Goal: Task Accomplishment & Management: Manage account settings

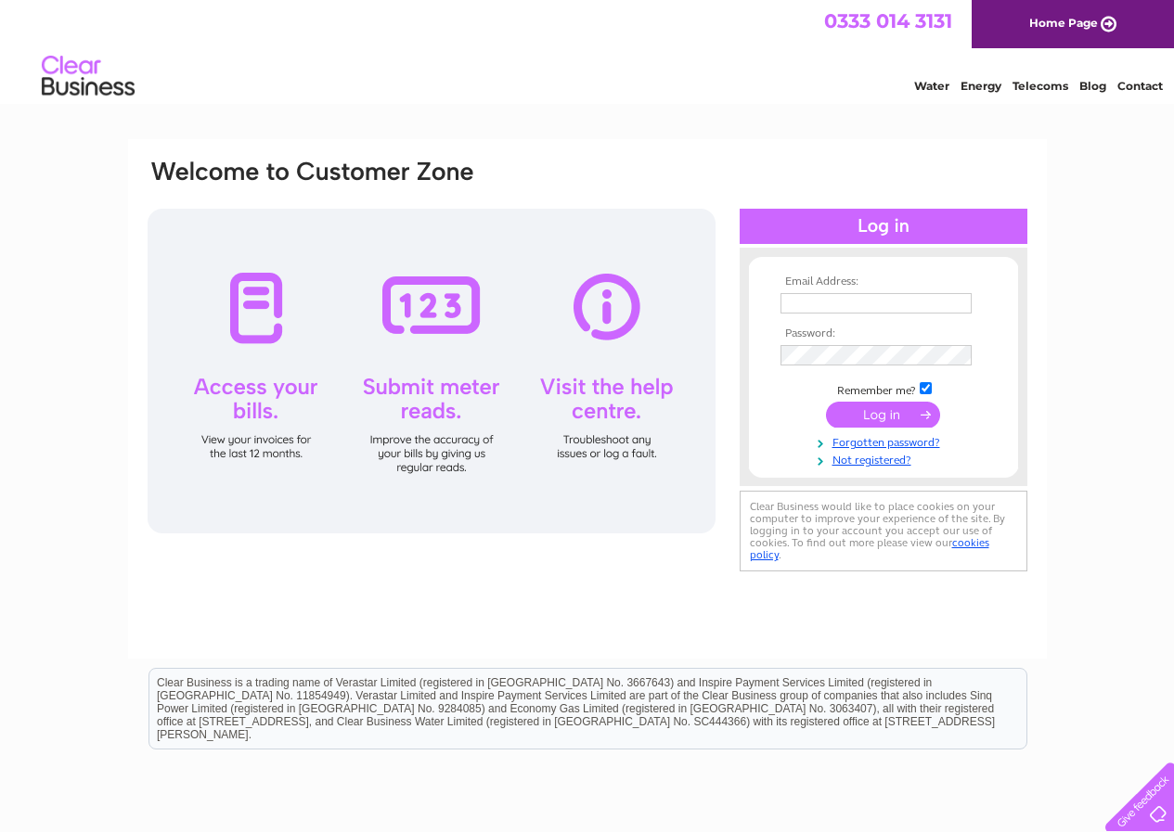
type input "mukesh.shah@ntlworld.com"
click at [899, 415] on input "submit" at bounding box center [883, 415] width 114 height 26
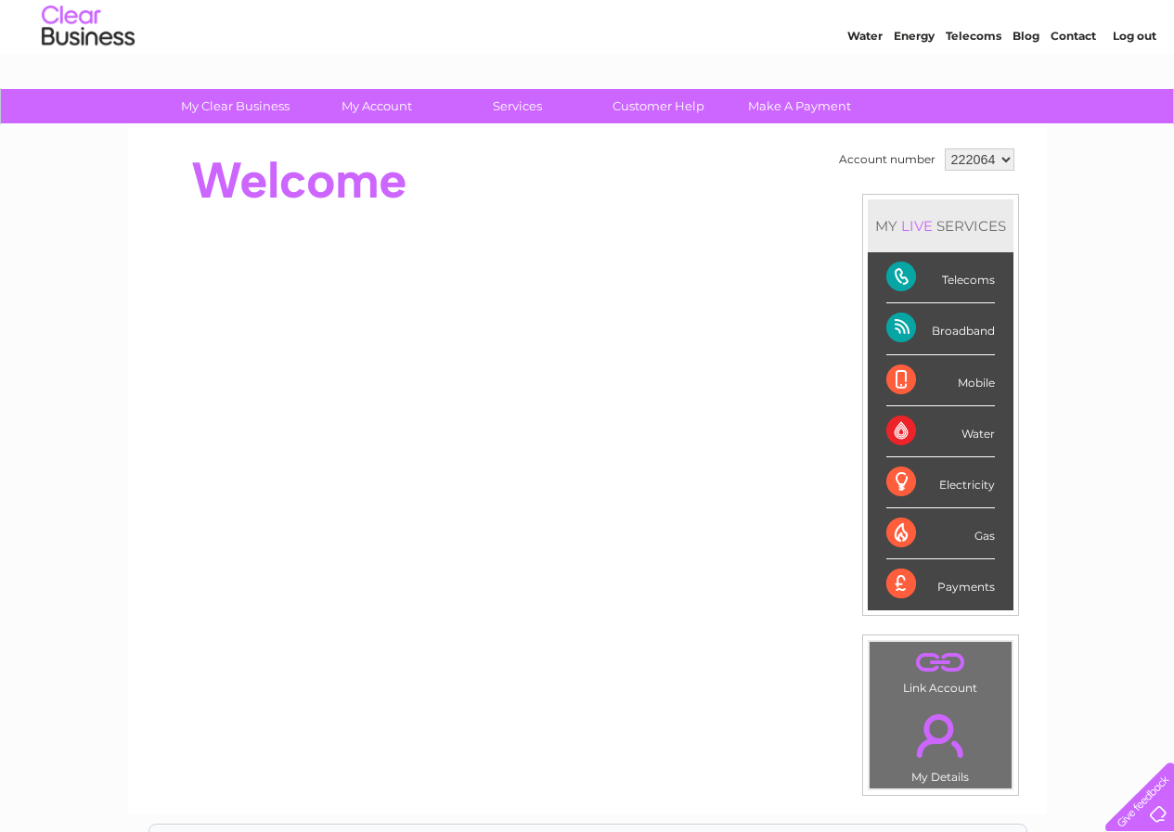
scroll to position [93, 0]
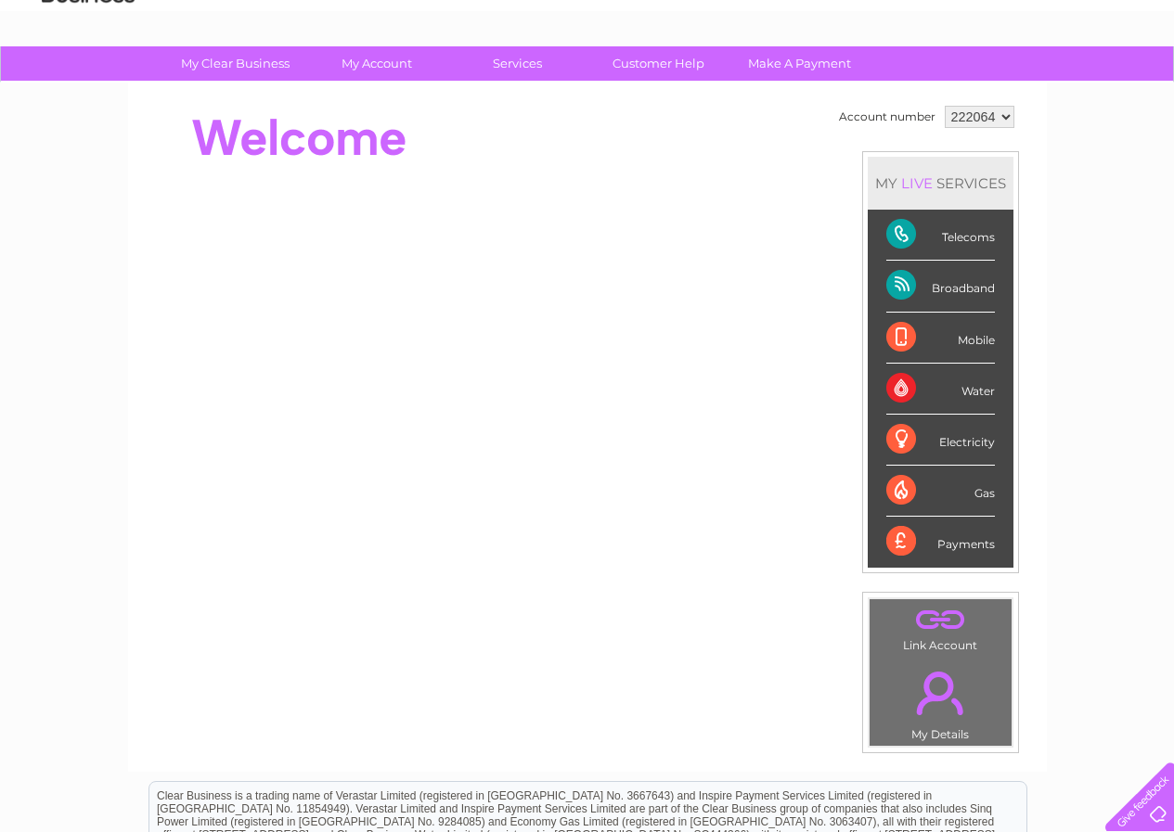
click at [1002, 120] on select "222064" at bounding box center [980, 117] width 70 height 22
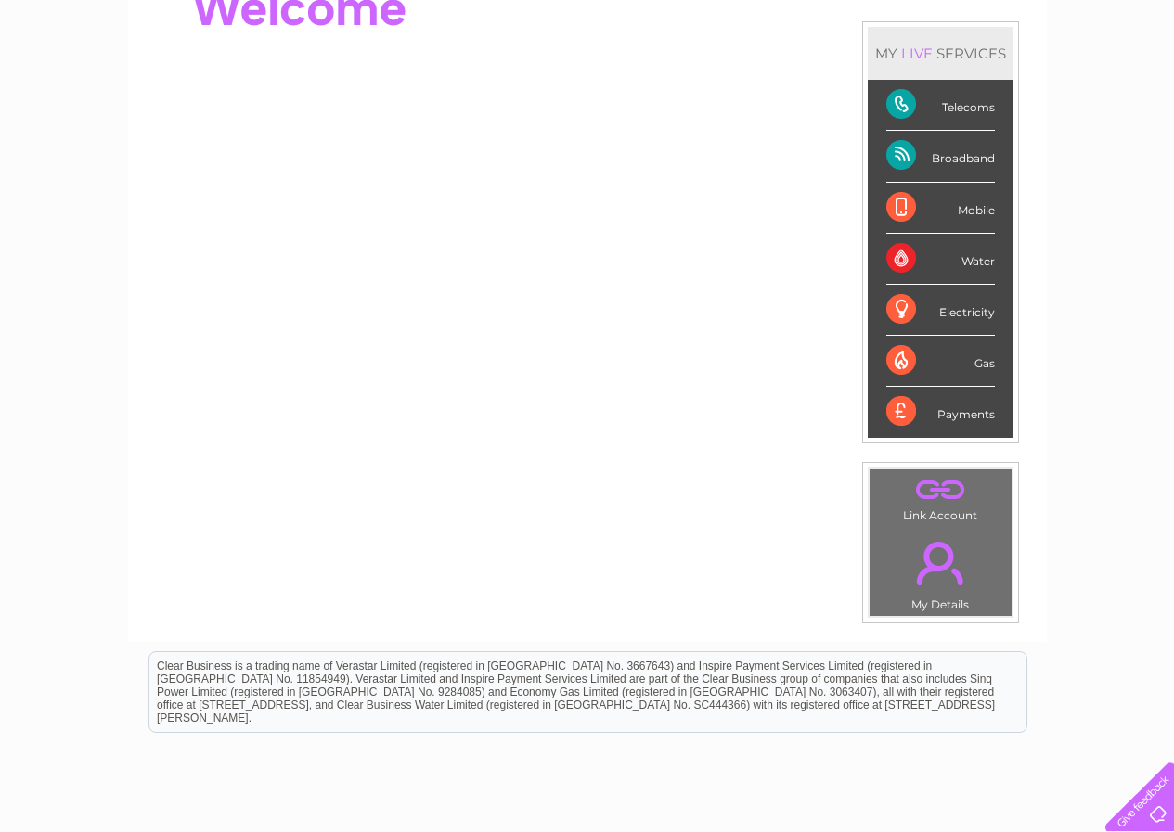
scroll to position [178, 0]
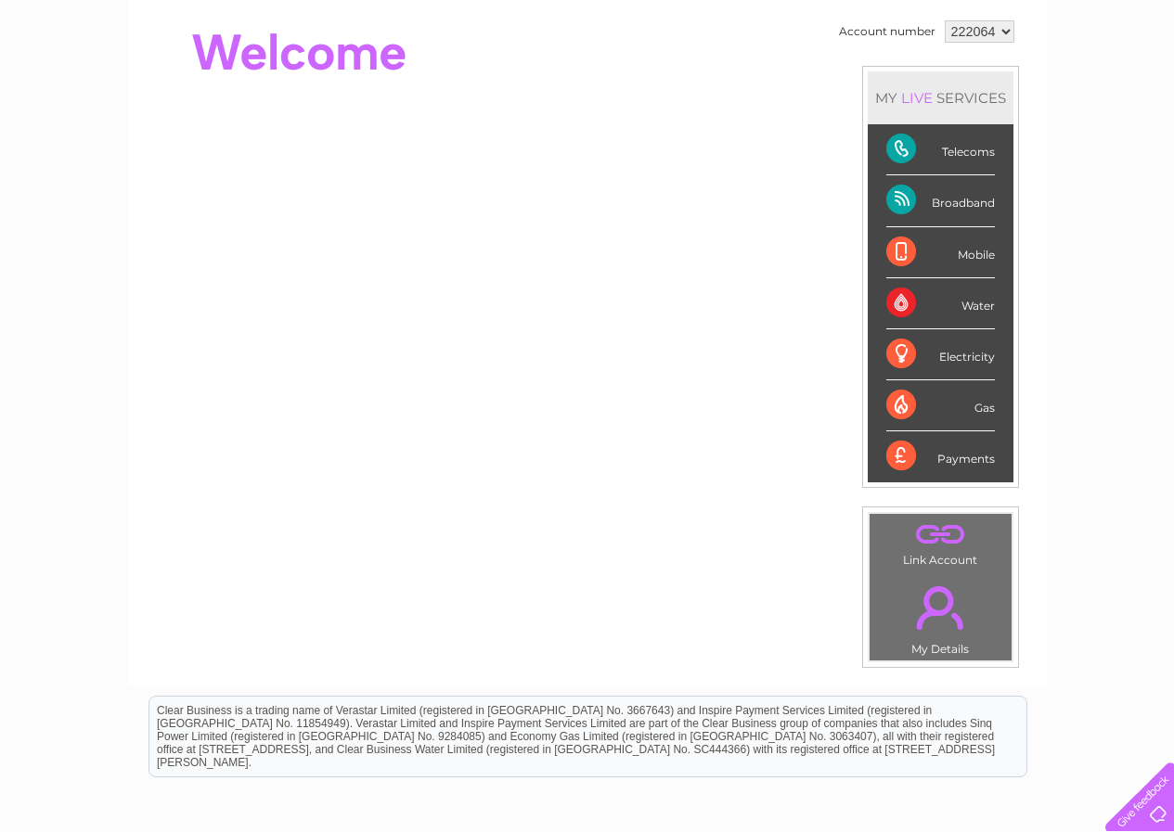
click at [889, 154] on div "Telecoms" at bounding box center [940, 149] width 109 height 51
click at [930, 94] on div "LIVE" at bounding box center [916, 98] width 39 height 18
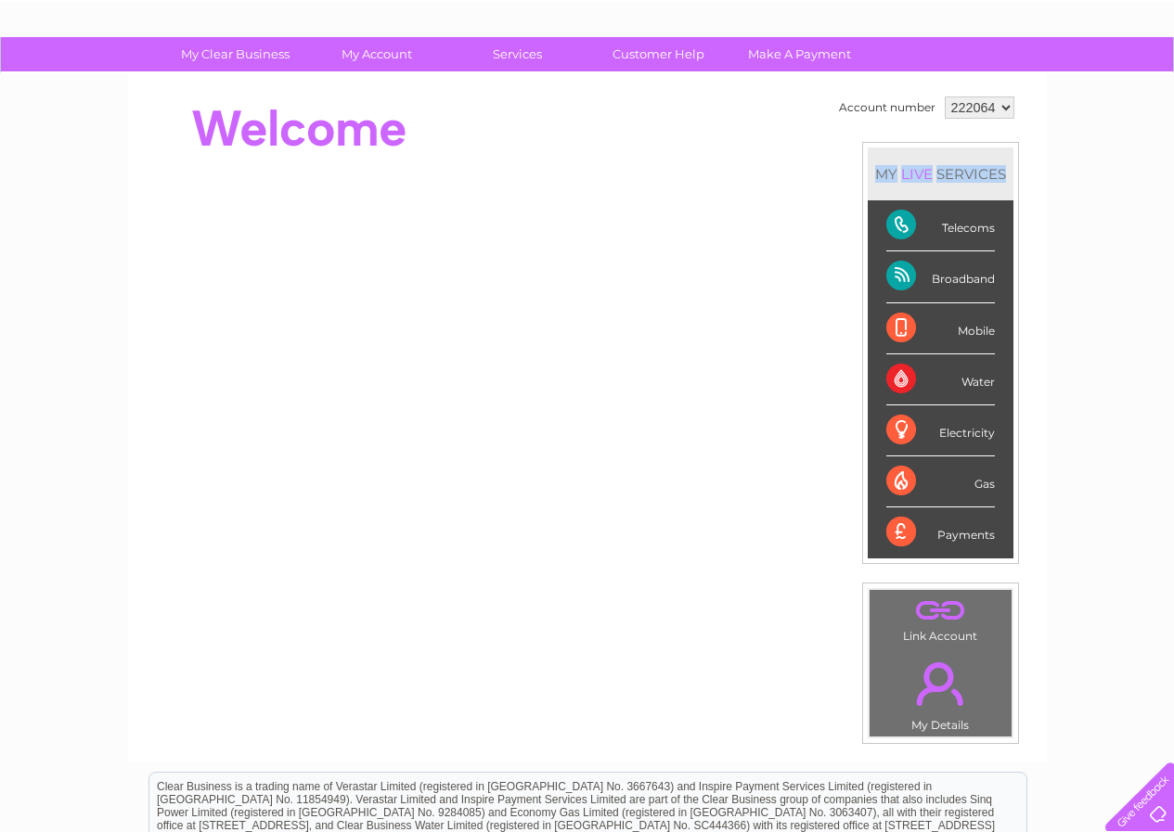
scroll to position [0, 0]
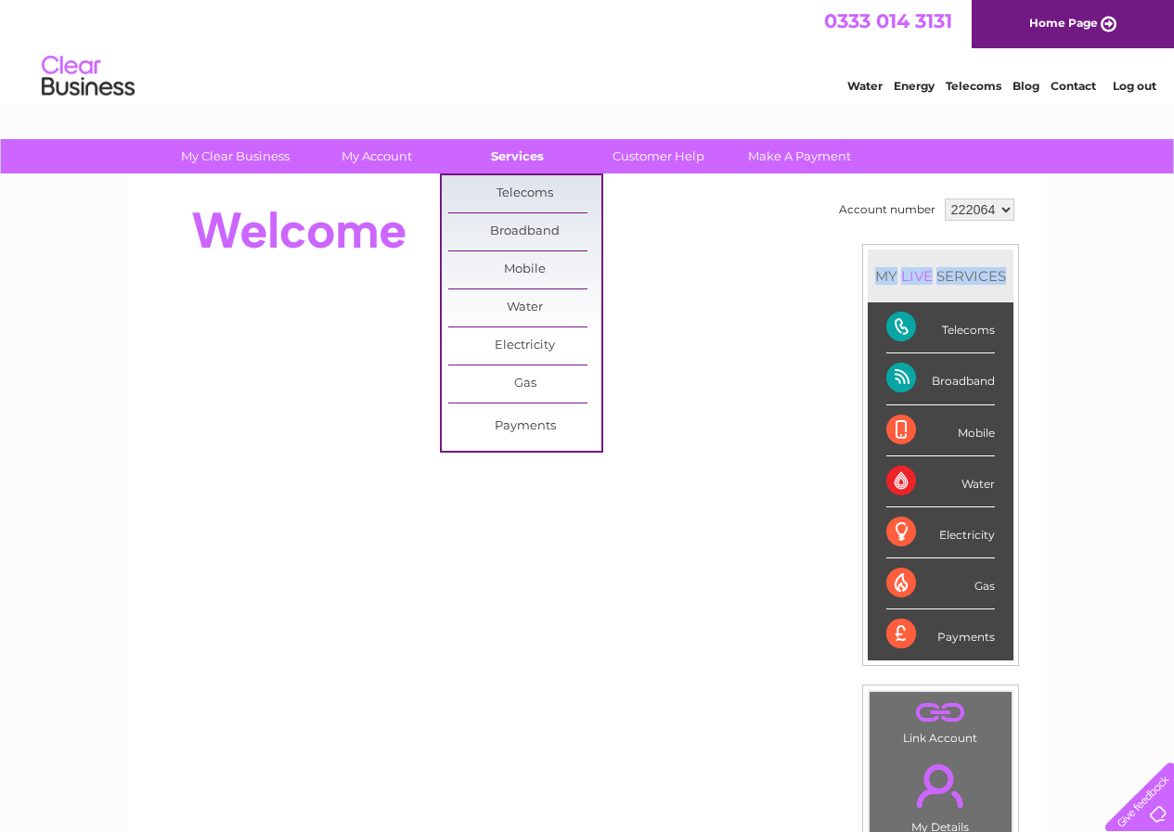
click at [537, 151] on link "Services" at bounding box center [517, 156] width 153 height 34
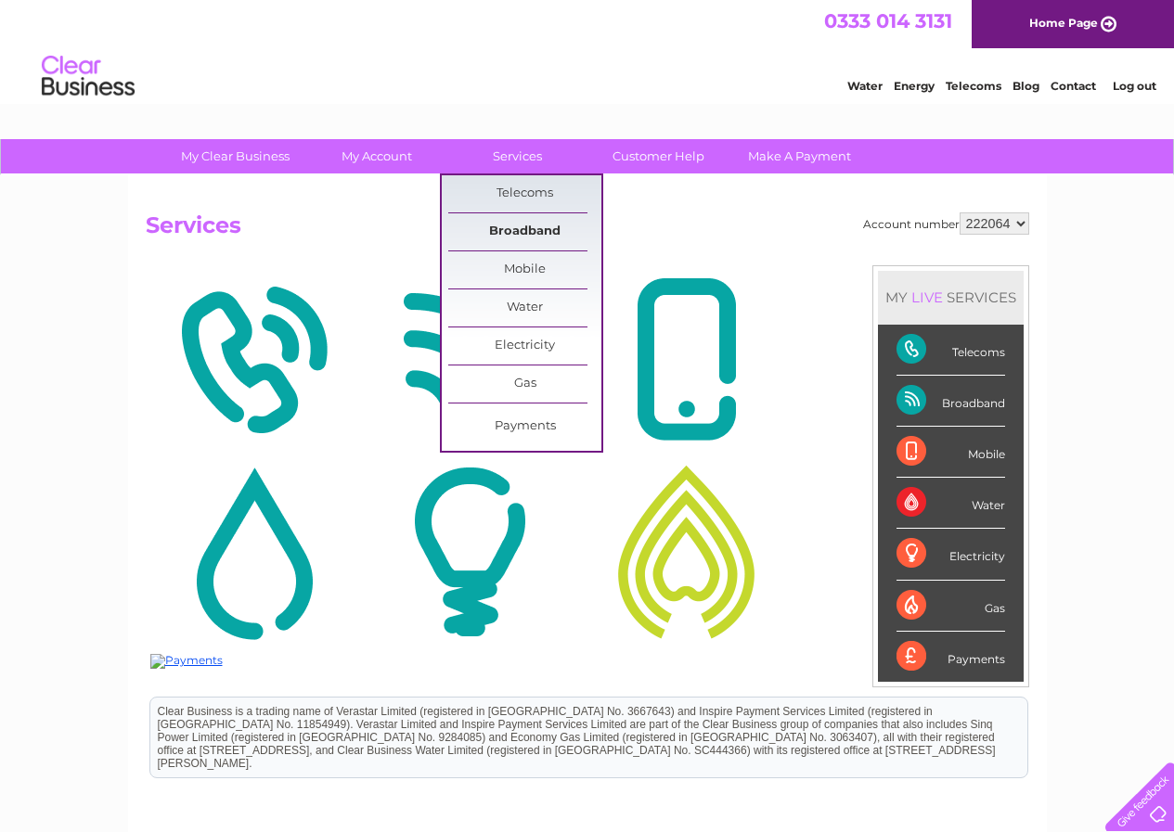
click at [538, 226] on link "Broadband" at bounding box center [524, 231] width 153 height 37
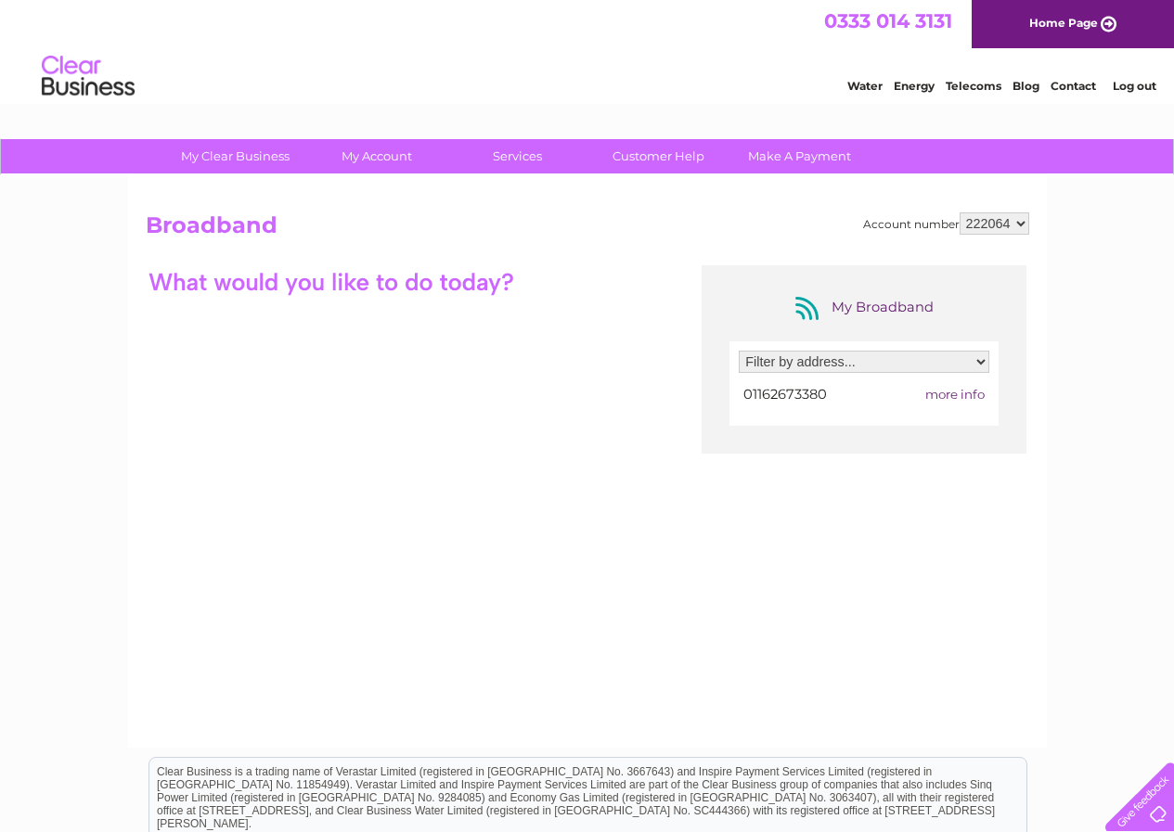
click at [982, 363] on select "Filter by address... [STREET_ADDRESS]" at bounding box center [864, 362] width 251 height 22
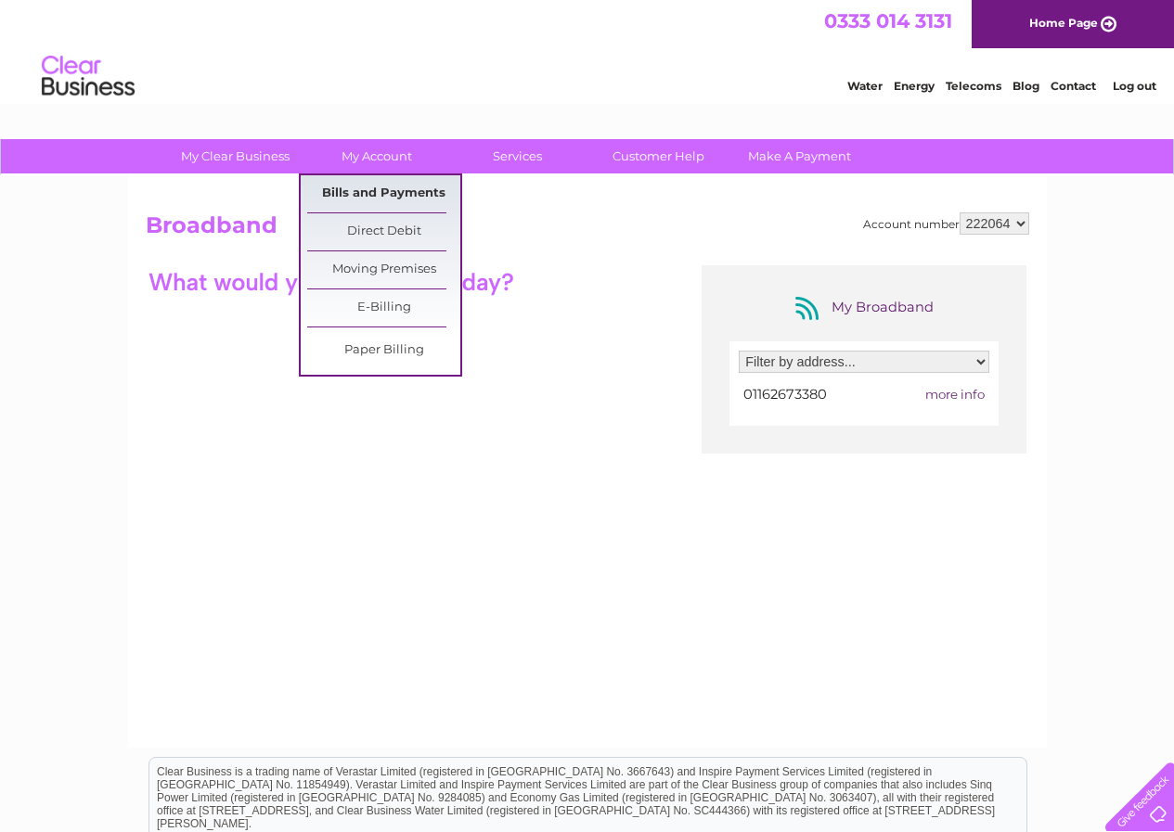
click at [384, 188] on link "Bills and Payments" at bounding box center [383, 193] width 153 height 37
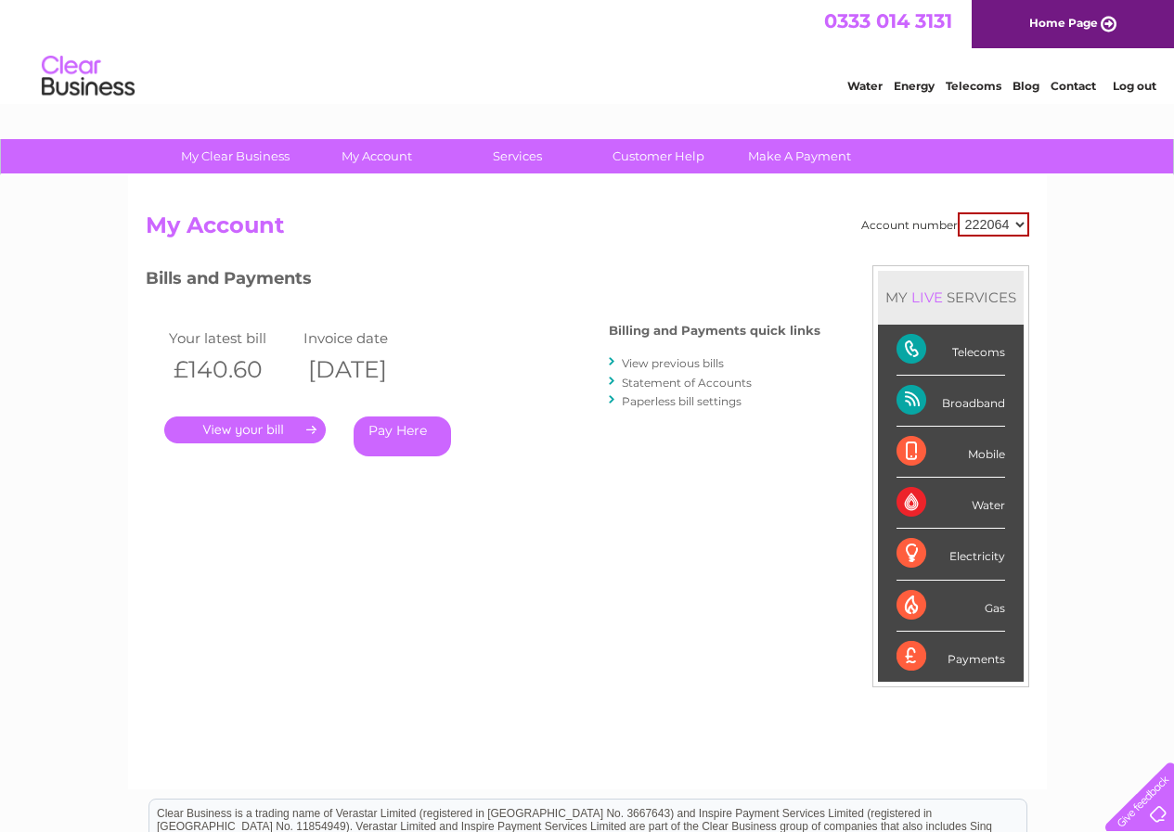
click at [243, 430] on link "." at bounding box center [244, 430] width 161 height 27
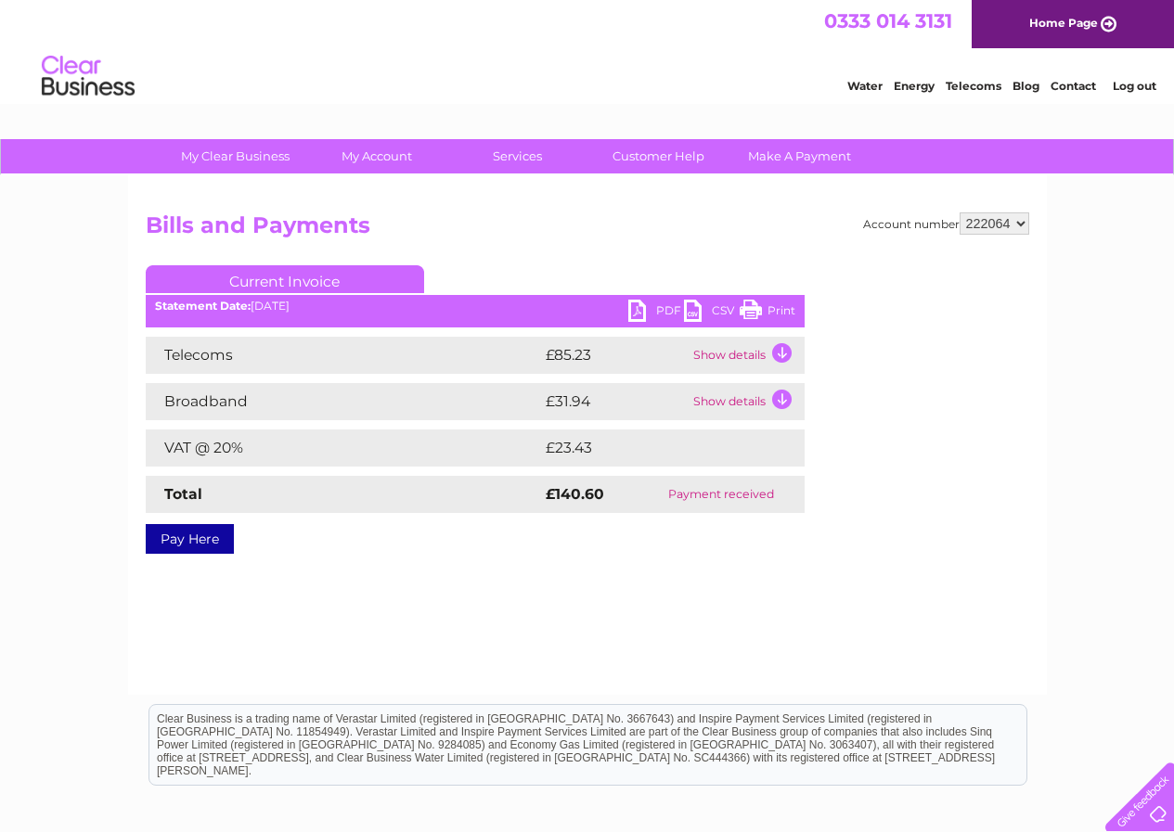
click at [782, 396] on td "Show details" at bounding box center [747, 401] width 116 height 37
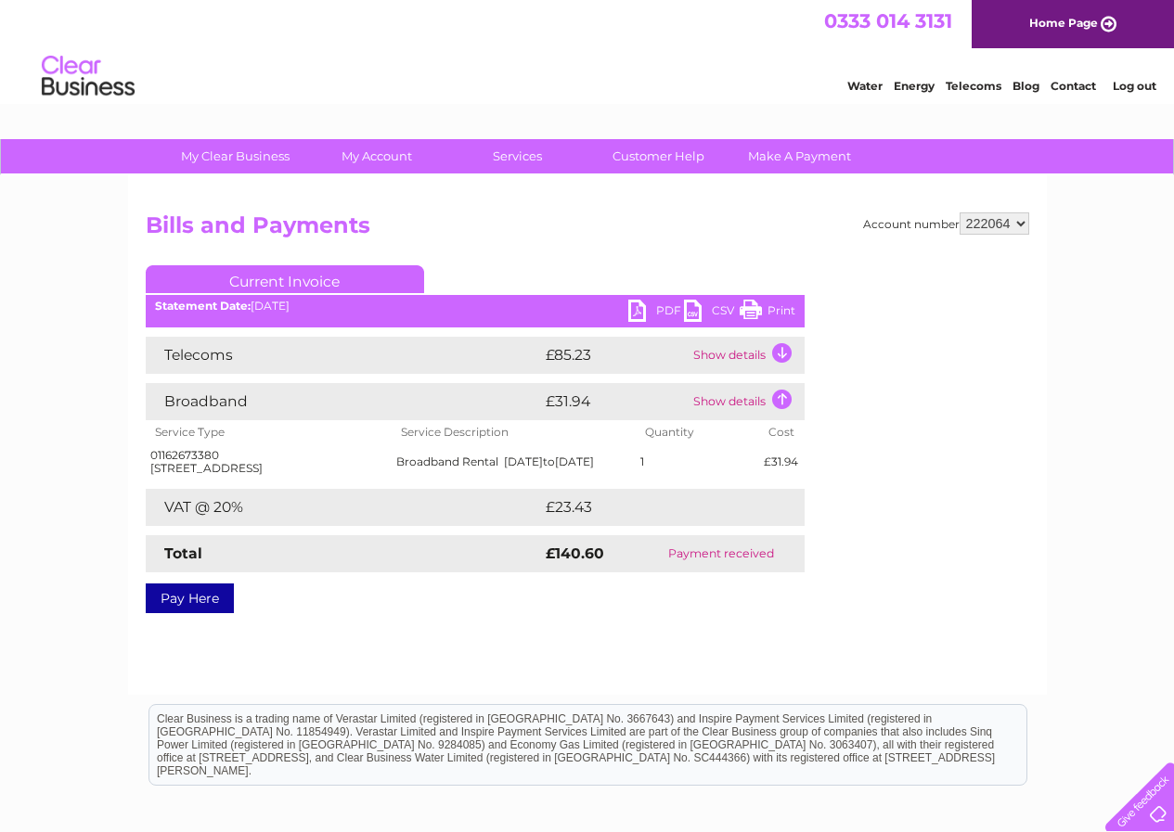
click at [715, 396] on td "Show details" at bounding box center [747, 401] width 116 height 37
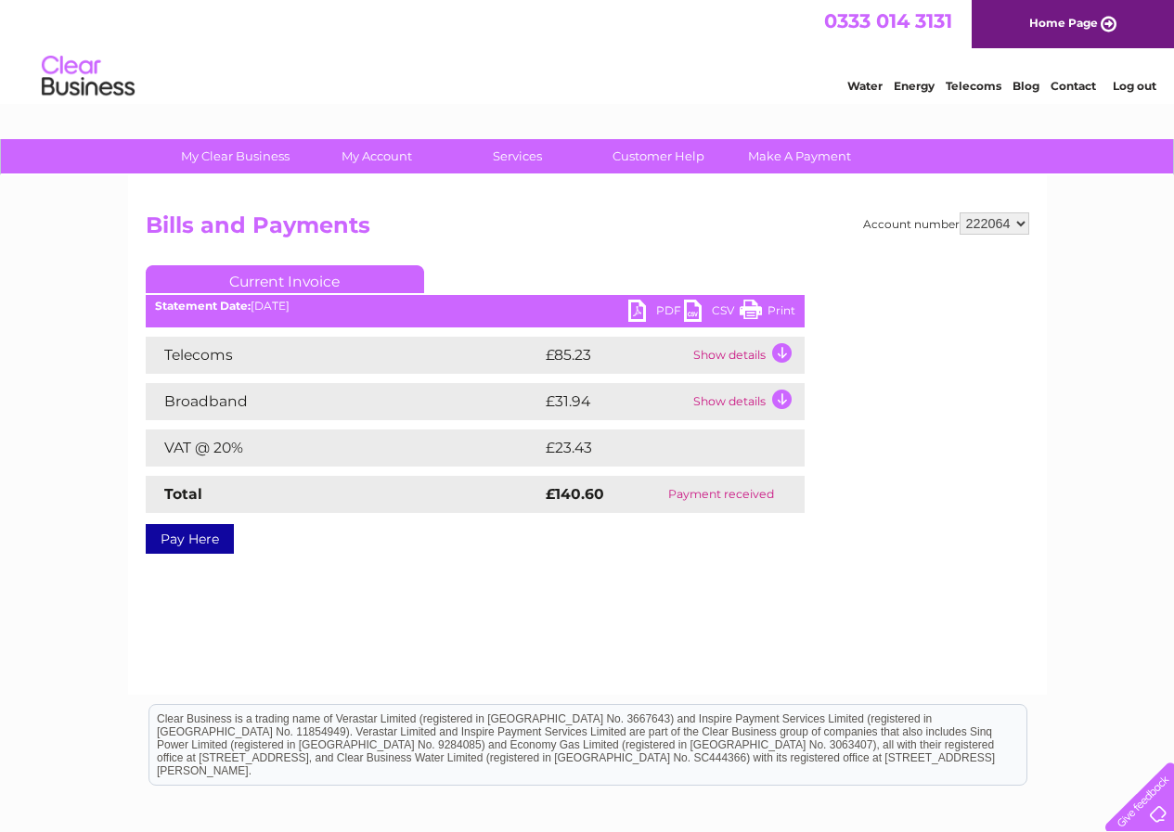
click at [715, 396] on td "Show details" at bounding box center [747, 401] width 116 height 37
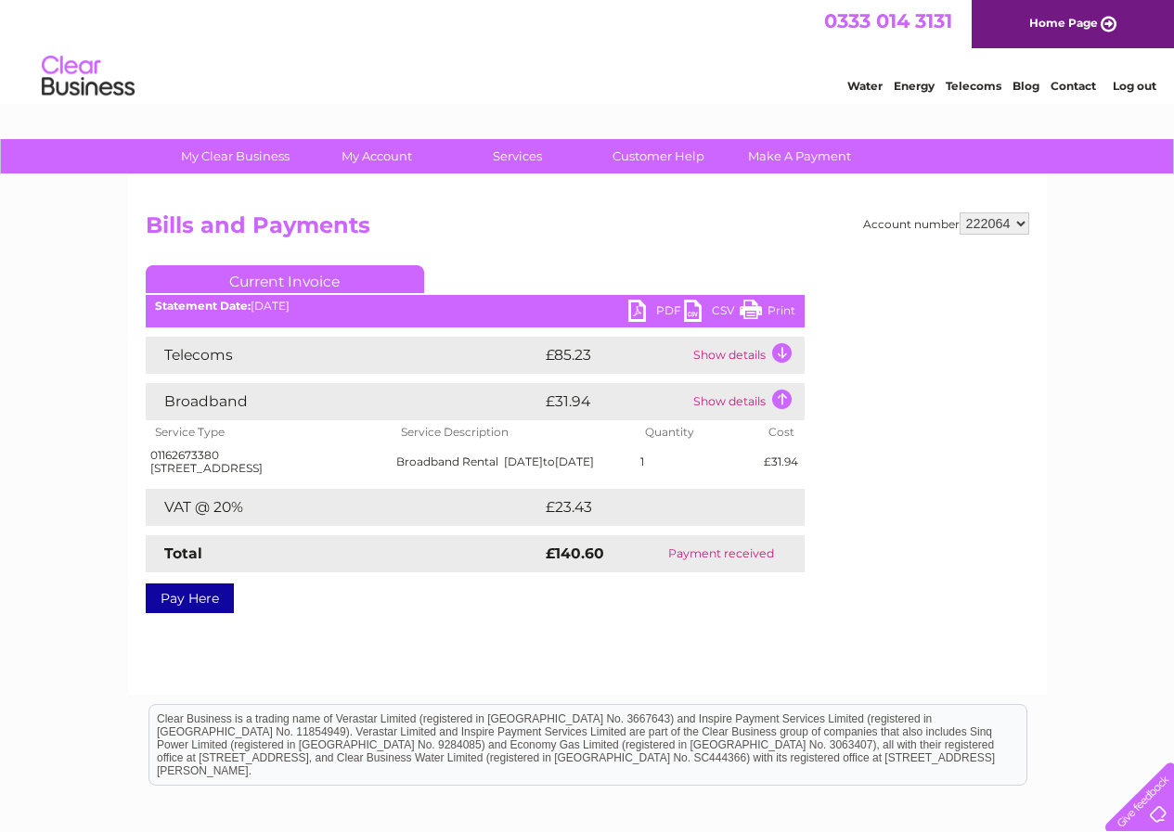
click at [724, 351] on td "Show details" at bounding box center [747, 355] width 116 height 37
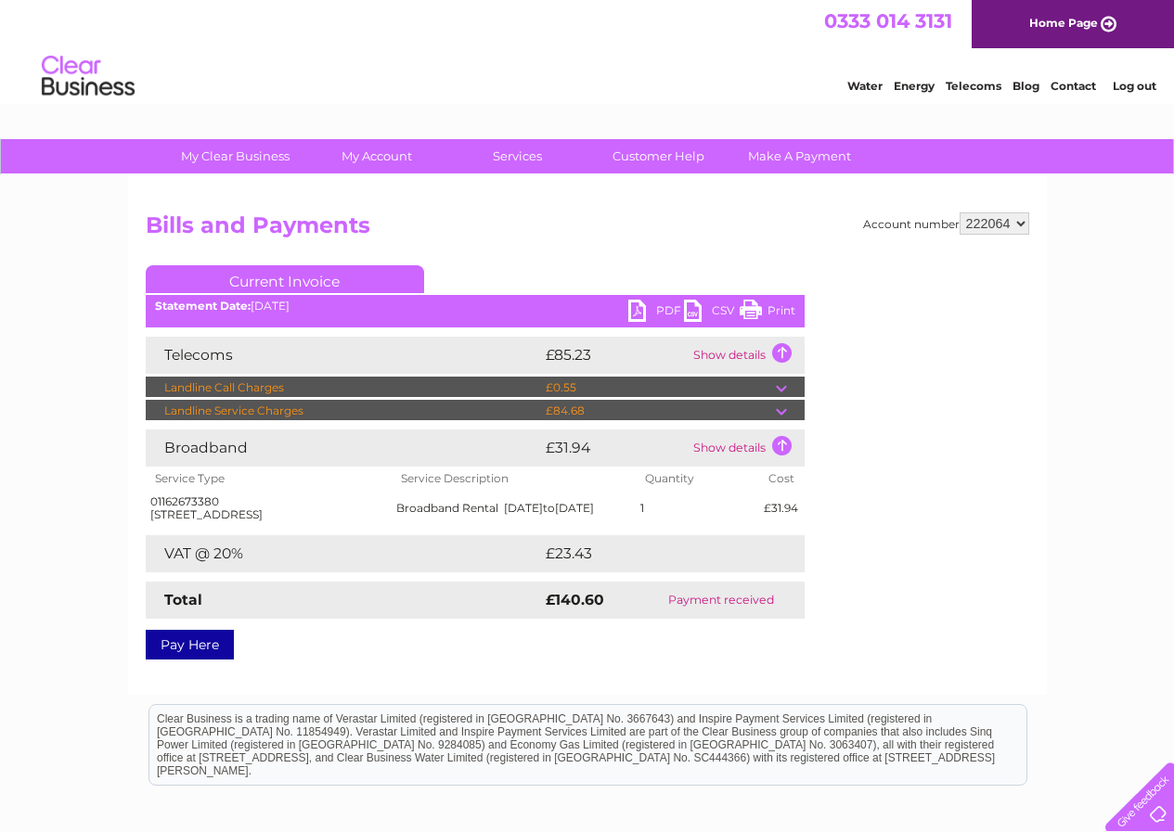
click at [779, 386] on td at bounding box center [790, 388] width 29 height 22
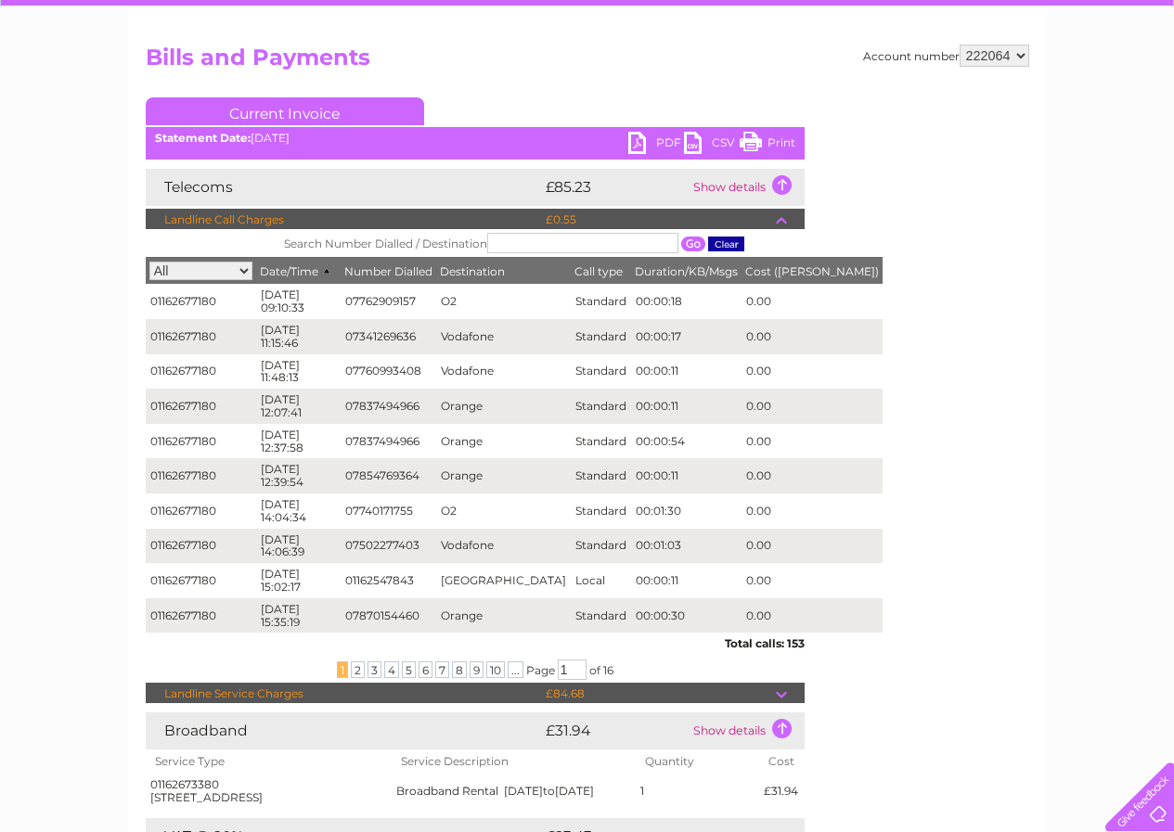
scroll to position [186, 0]
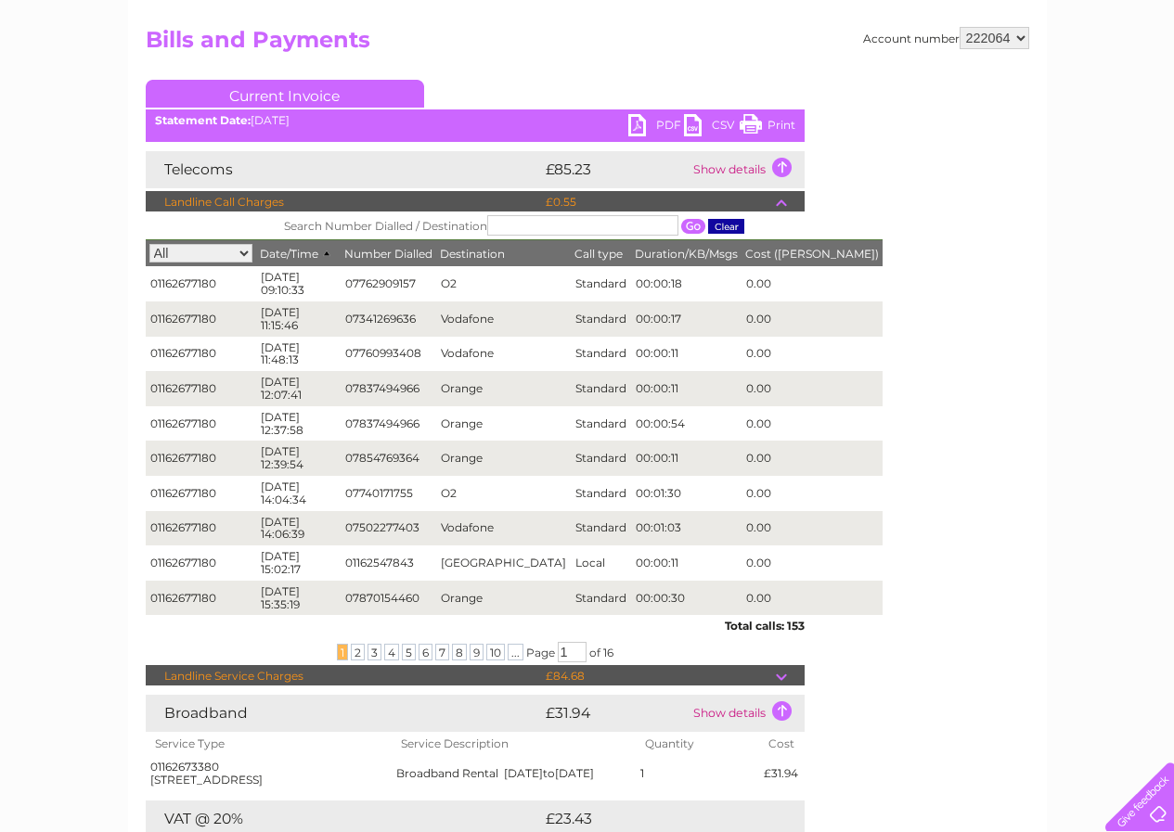
click at [779, 677] on td at bounding box center [790, 676] width 29 height 22
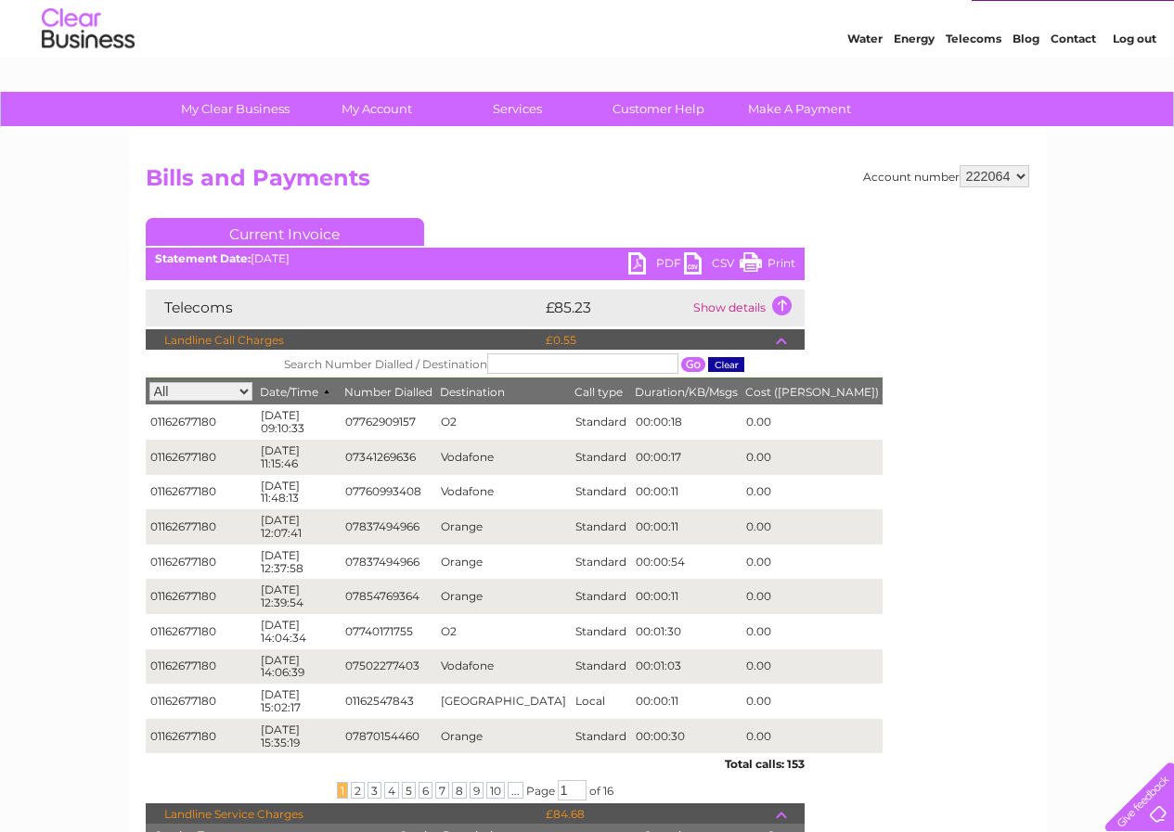
scroll to position [0, 0]
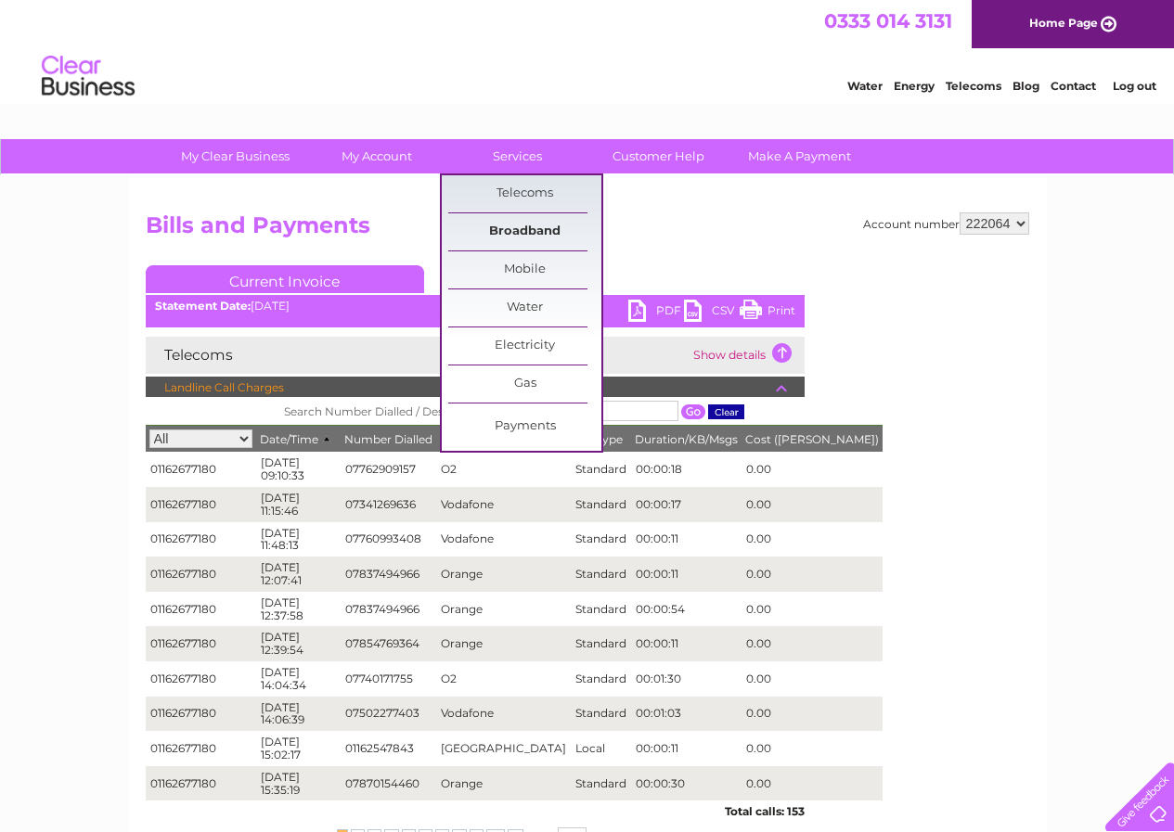
click at [542, 225] on link "Broadband" at bounding box center [524, 231] width 153 height 37
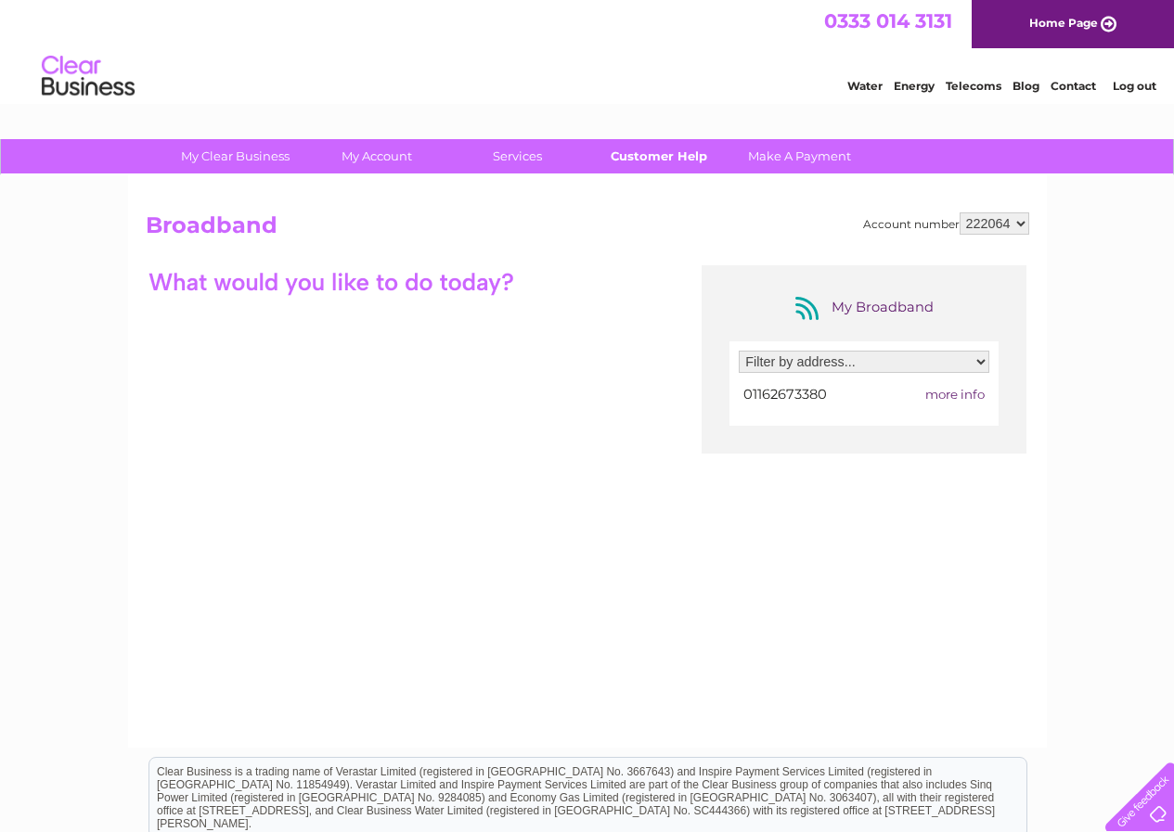
click at [657, 158] on link "Customer Help" at bounding box center [658, 156] width 153 height 34
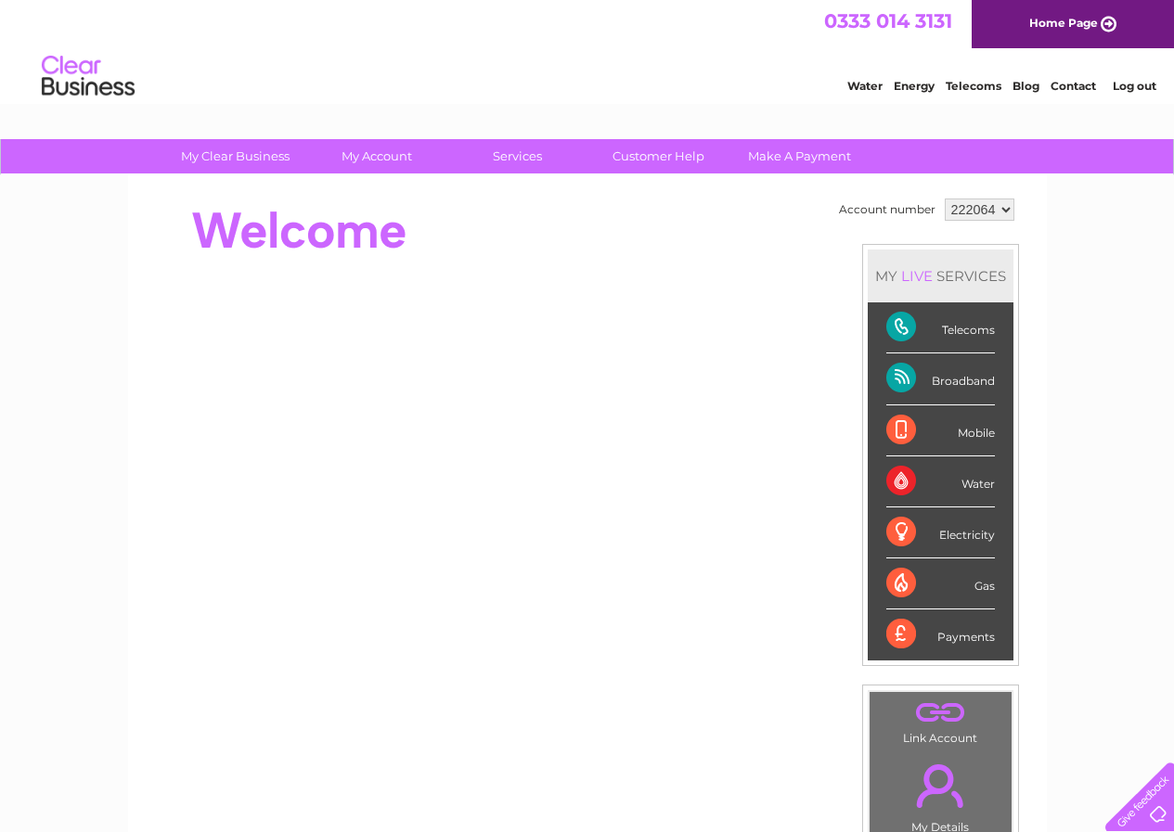
click at [969, 328] on div "Telecoms" at bounding box center [940, 327] width 109 height 51
click at [893, 328] on div "Telecoms" at bounding box center [940, 327] width 109 height 51
click at [894, 328] on div "Telecoms" at bounding box center [940, 327] width 109 height 51
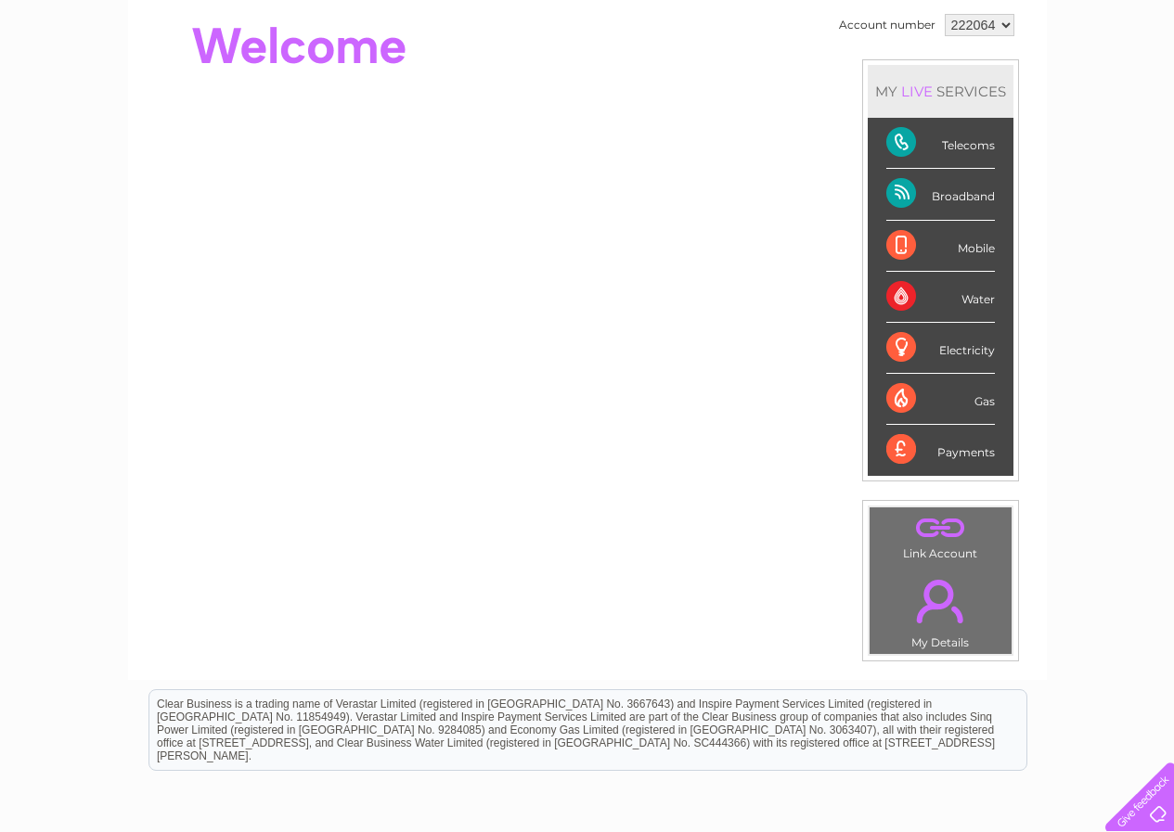
scroll to position [186, 0]
click at [907, 141] on div "Telecoms" at bounding box center [940, 142] width 109 height 51
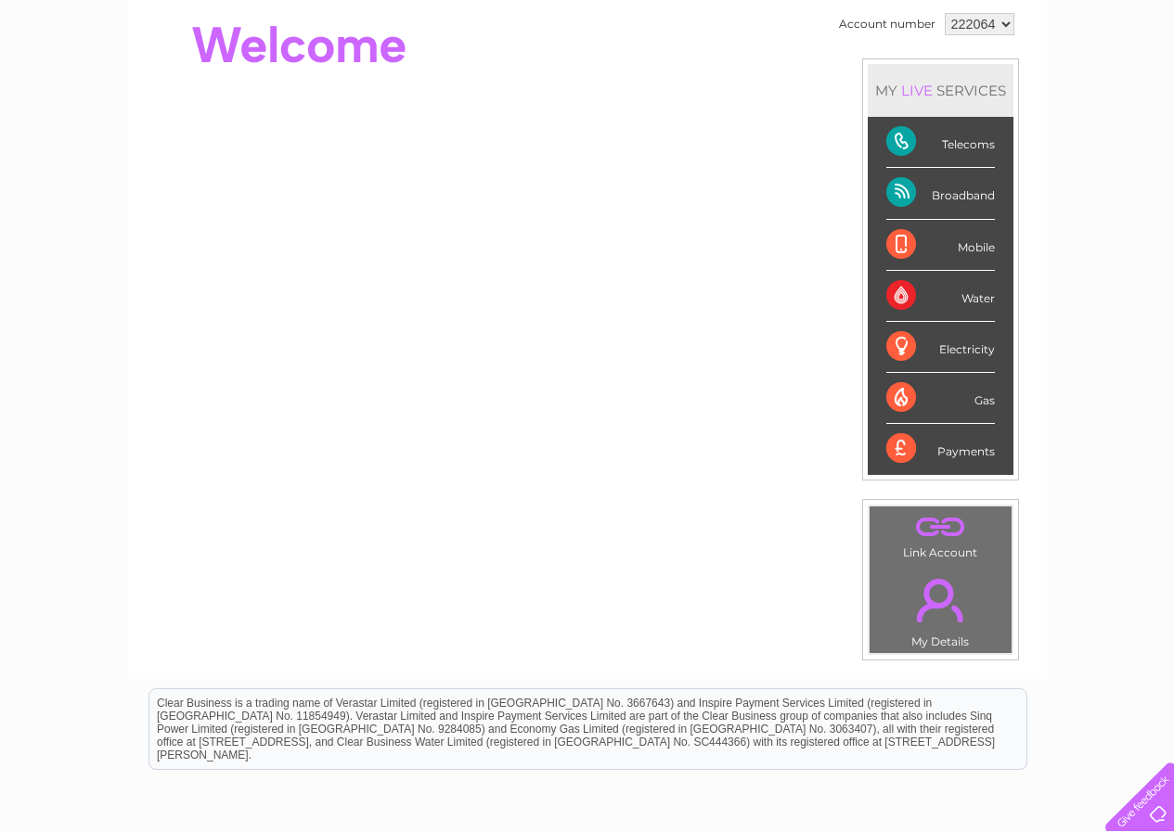
click at [907, 141] on div "Telecoms" at bounding box center [940, 142] width 109 height 51
click at [985, 144] on div "Telecoms" at bounding box center [940, 142] width 109 height 51
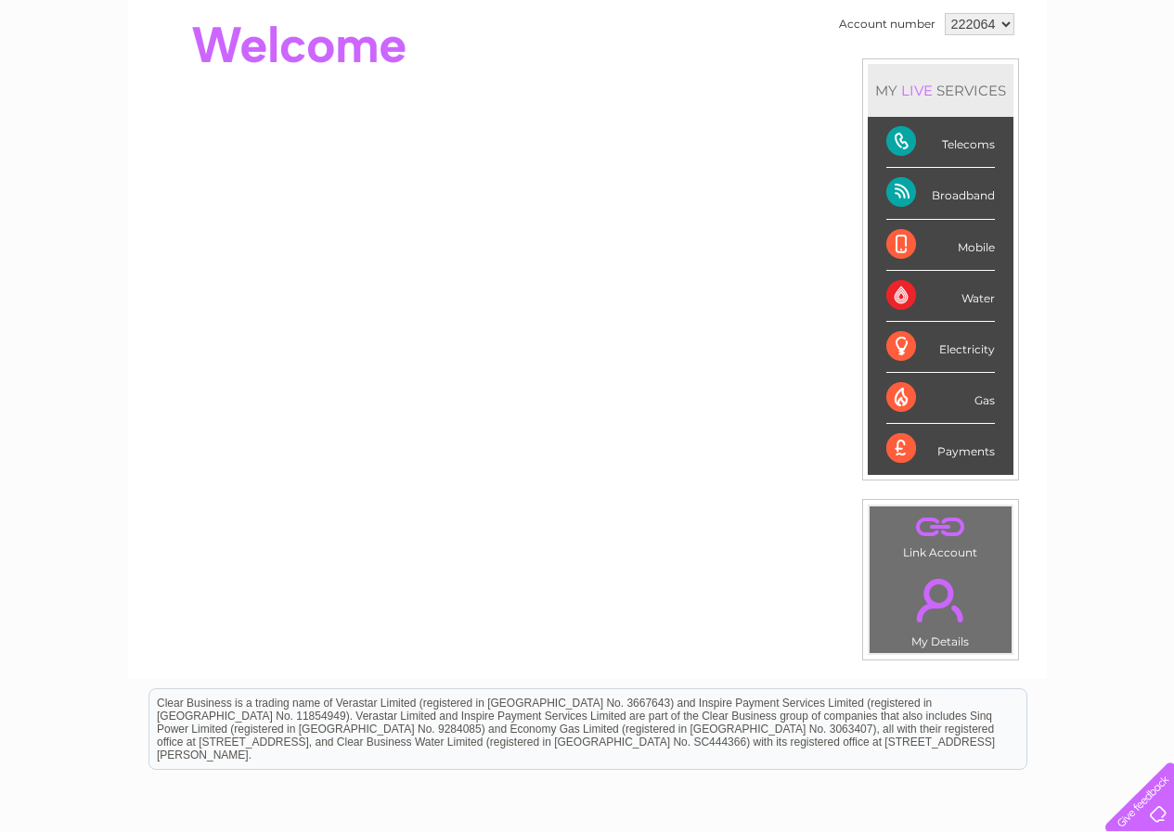
click at [985, 144] on div "Telecoms" at bounding box center [940, 142] width 109 height 51
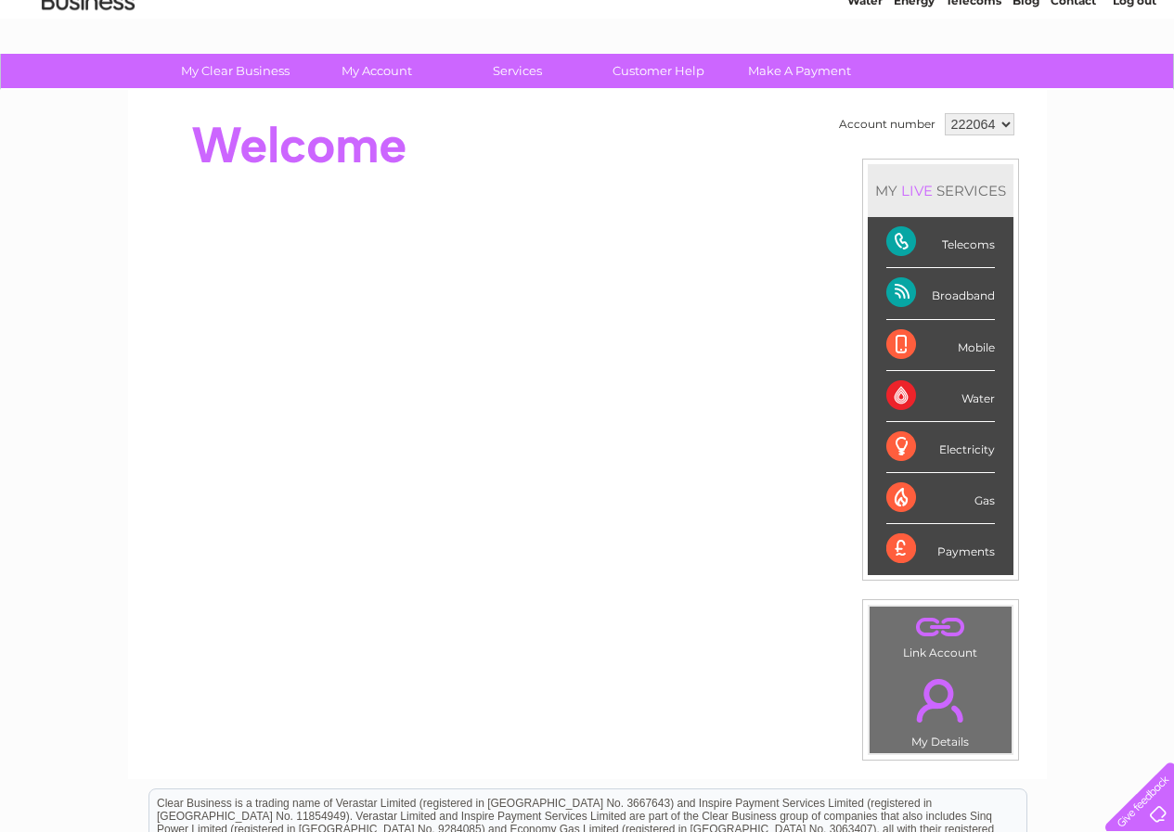
scroll to position [0, 0]
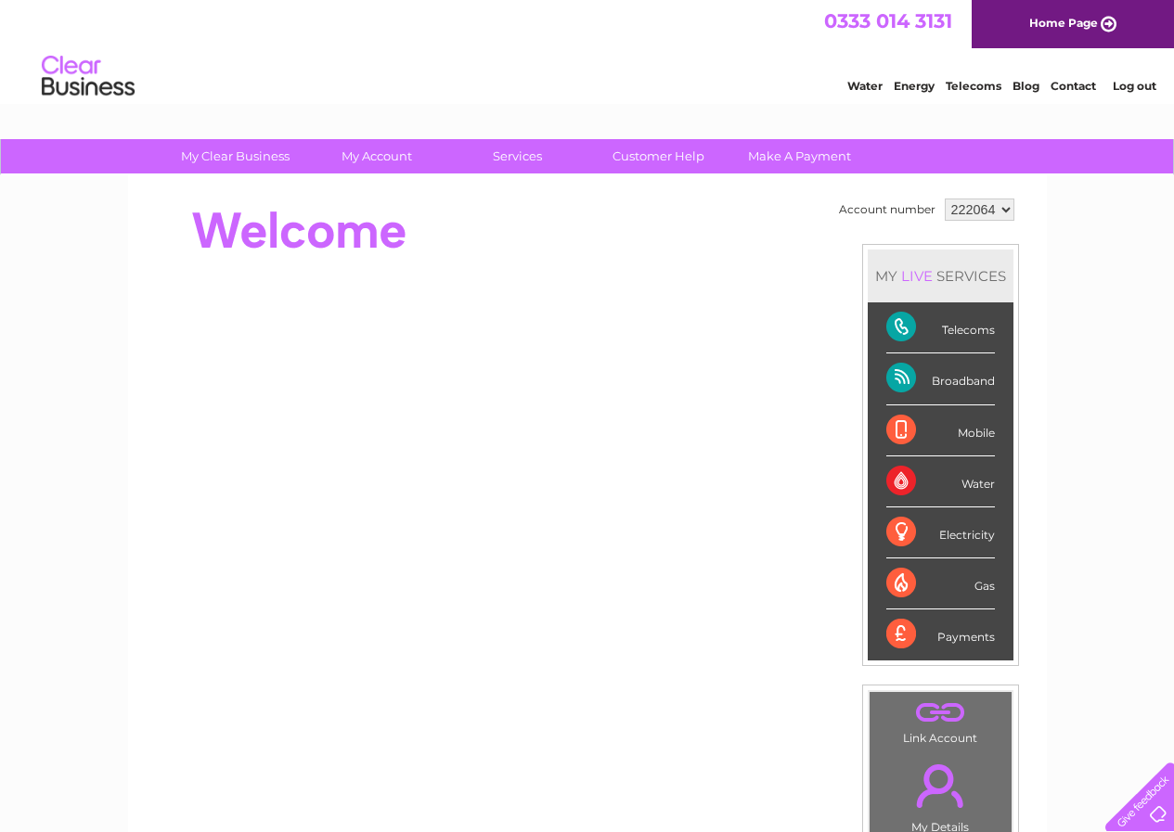
click at [940, 373] on div "Broadband" at bounding box center [940, 379] width 109 height 51
click at [937, 371] on div "Broadband" at bounding box center [940, 379] width 109 height 51
click at [850, 381] on td "Account number 222064 MY LIVE SERVICES Telecoms Broadband Mobile Water Electric…" at bounding box center [926, 520] width 185 height 652
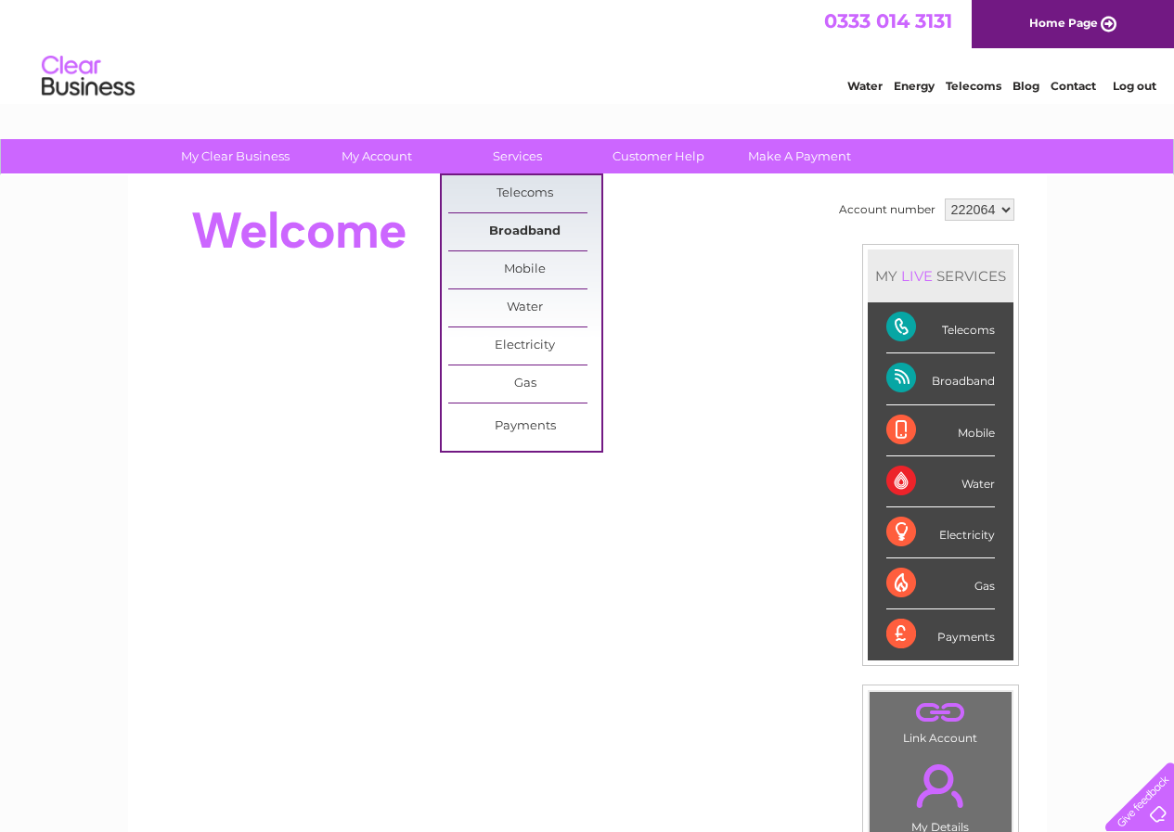
click at [534, 230] on link "Broadband" at bounding box center [524, 231] width 153 height 37
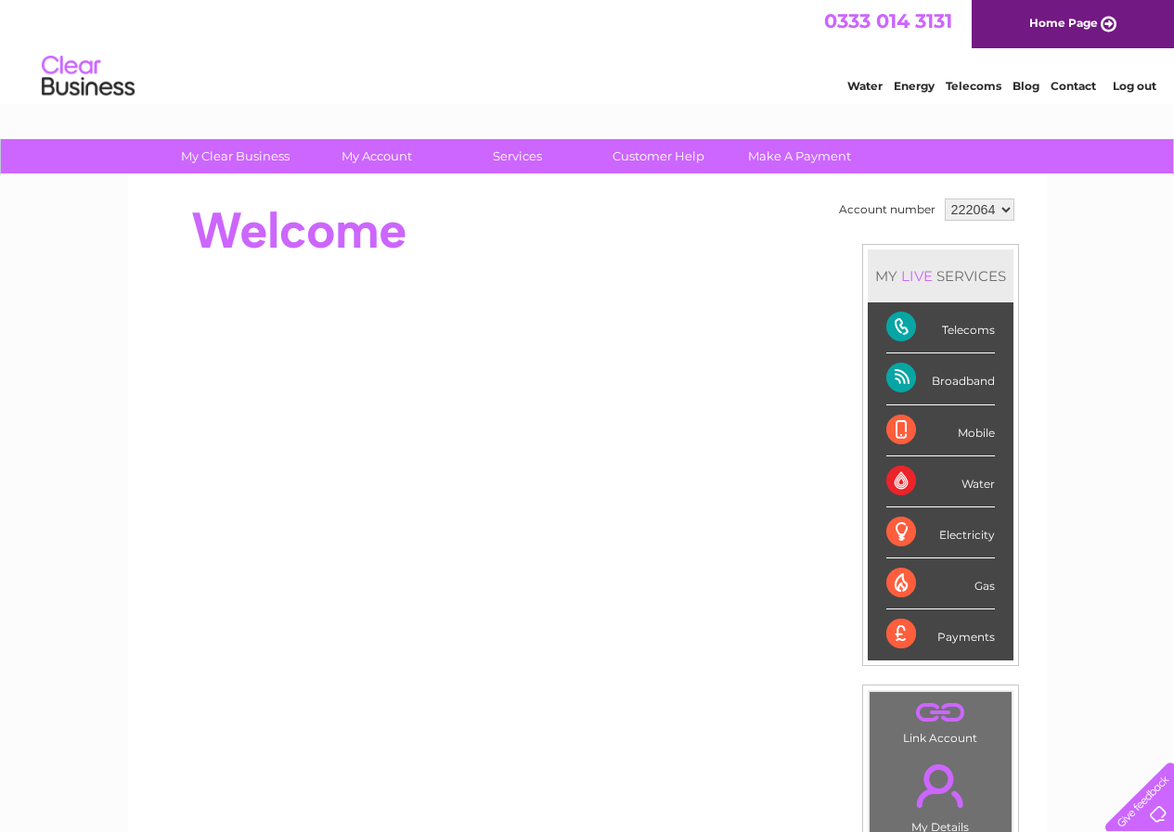
click at [904, 270] on div "LIVE" at bounding box center [916, 276] width 39 height 18
click at [998, 206] on select "222064" at bounding box center [980, 210] width 70 height 22
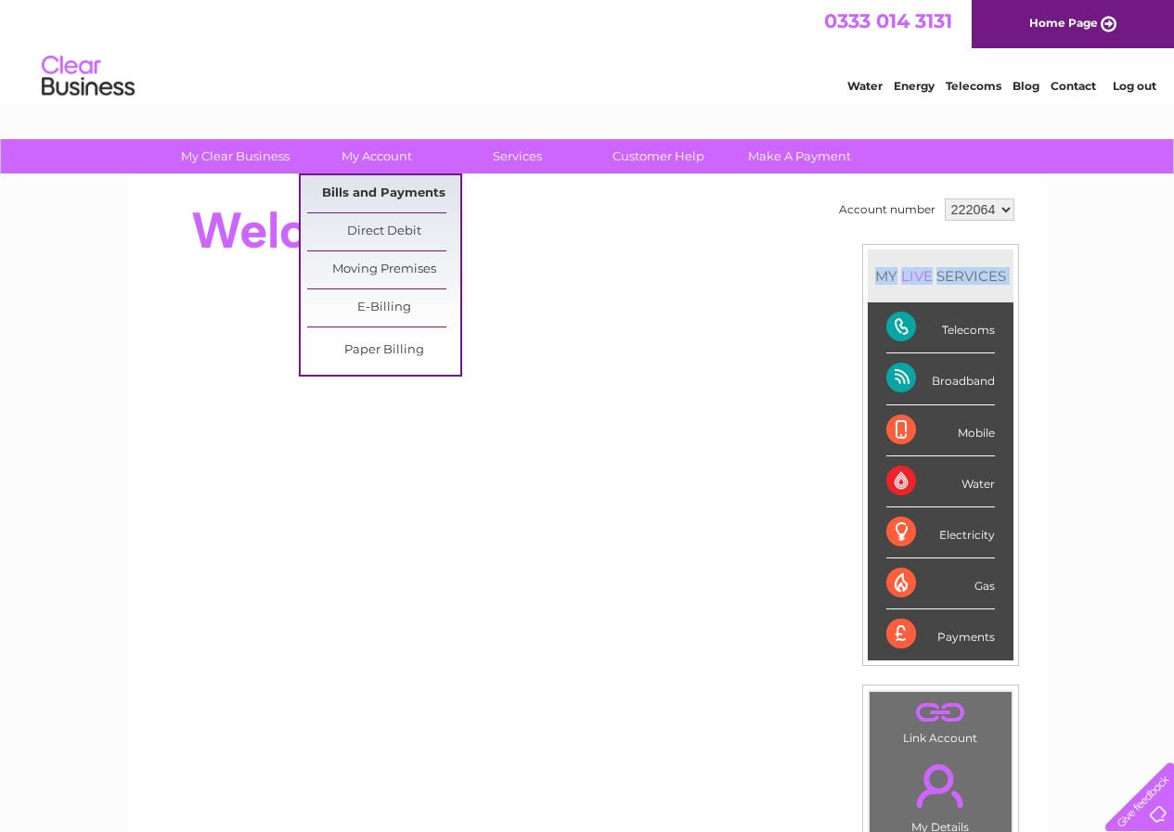
click at [351, 192] on link "Bills and Payments" at bounding box center [383, 193] width 153 height 37
click at [350, 192] on link "Bills and Payments" at bounding box center [383, 193] width 153 height 37
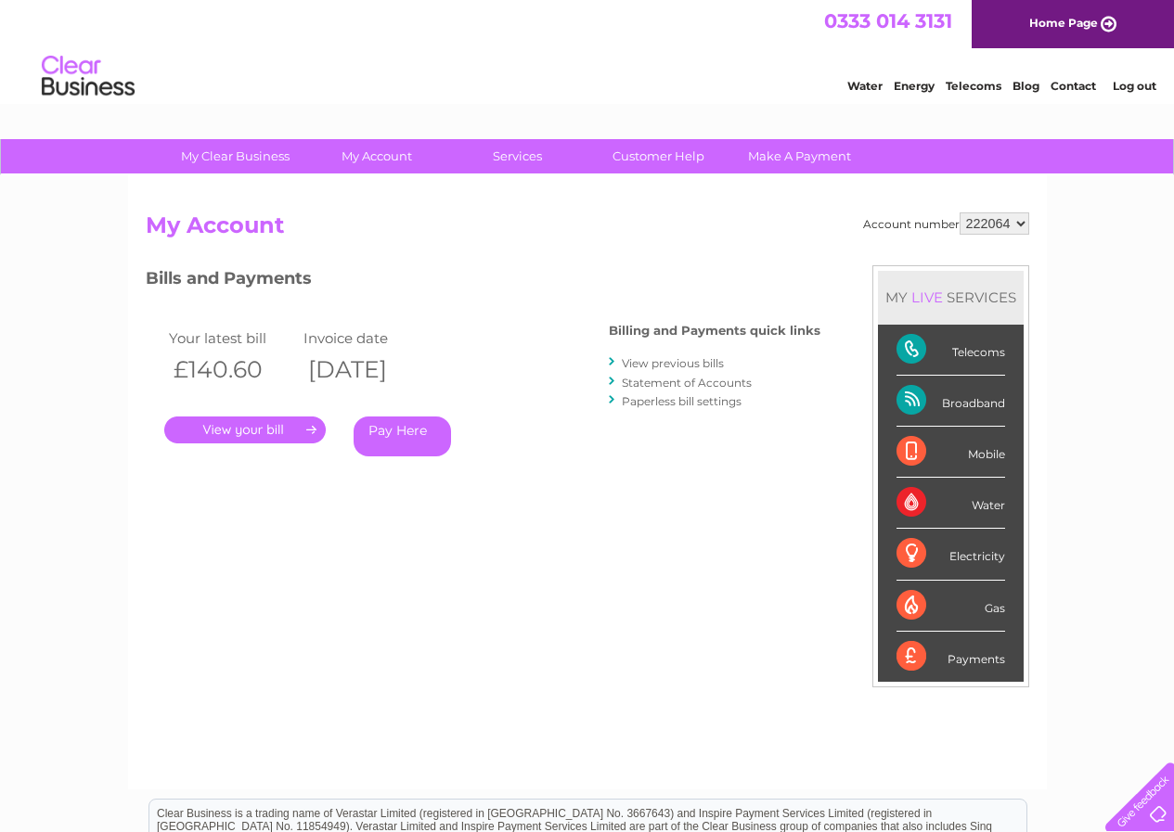
click at [266, 422] on link "." at bounding box center [244, 430] width 161 height 27
click at [264, 425] on link "." at bounding box center [244, 430] width 161 height 27
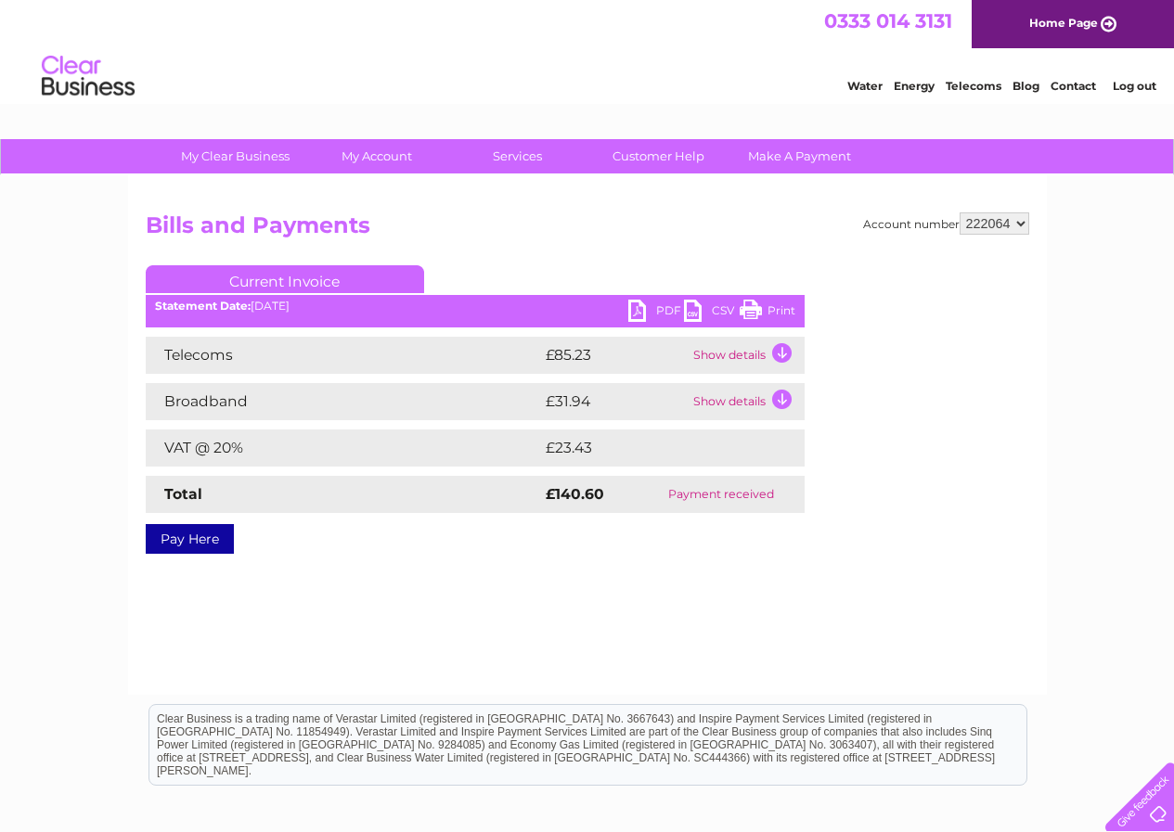
click at [777, 349] on td "Show details" at bounding box center [747, 355] width 116 height 37
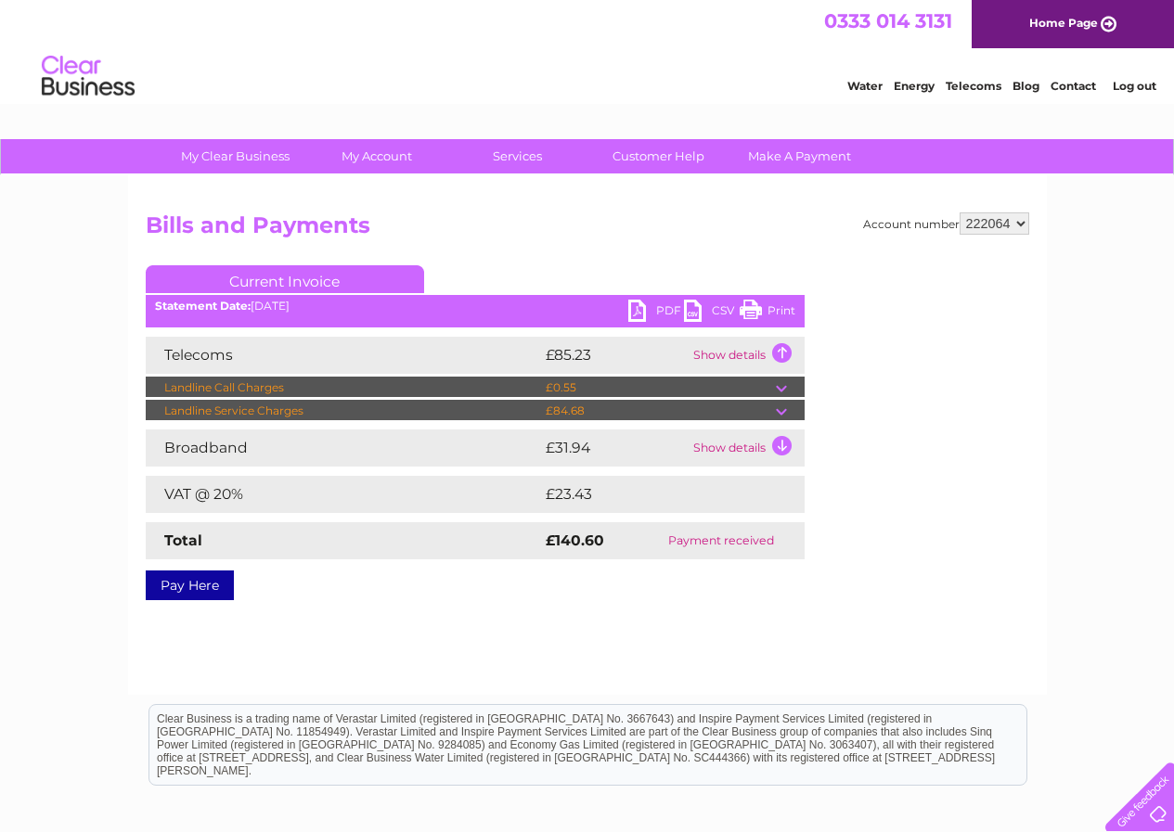
click at [785, 380] on td at bounding box center [790, 388] width 29 height 22
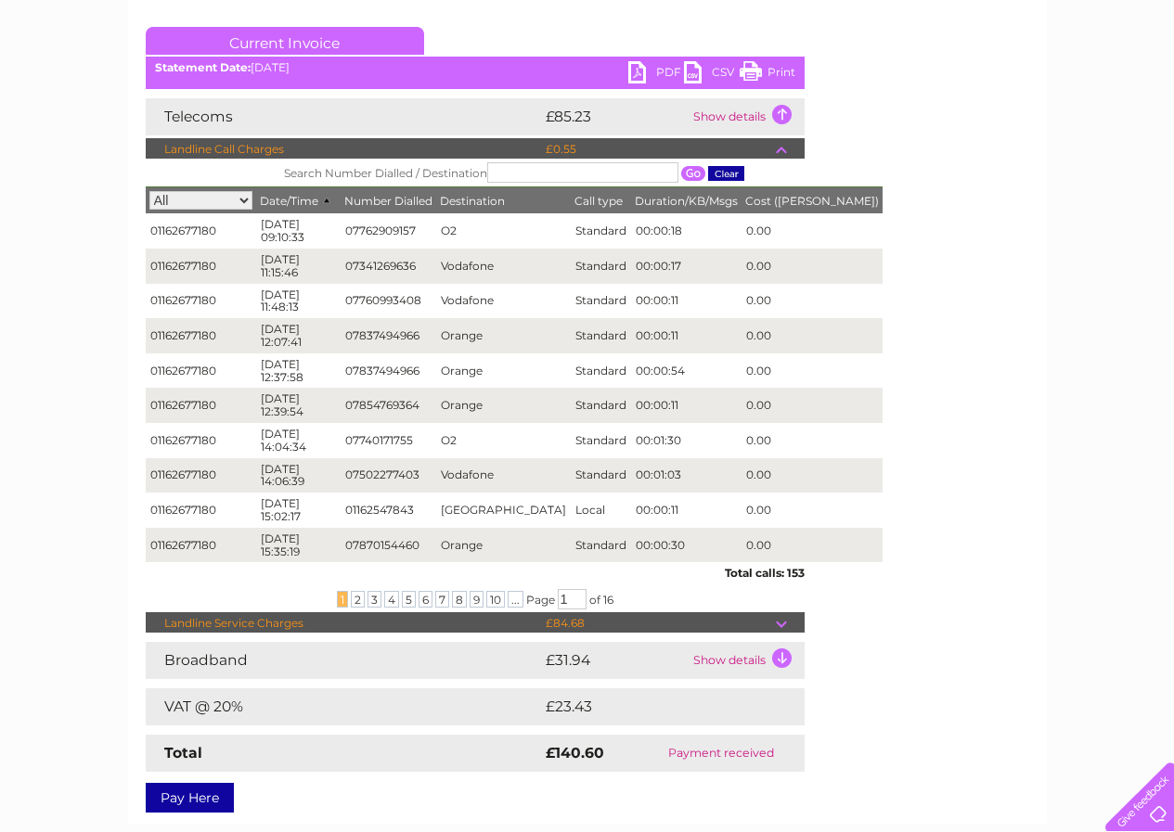
scroll to position [371, 0]
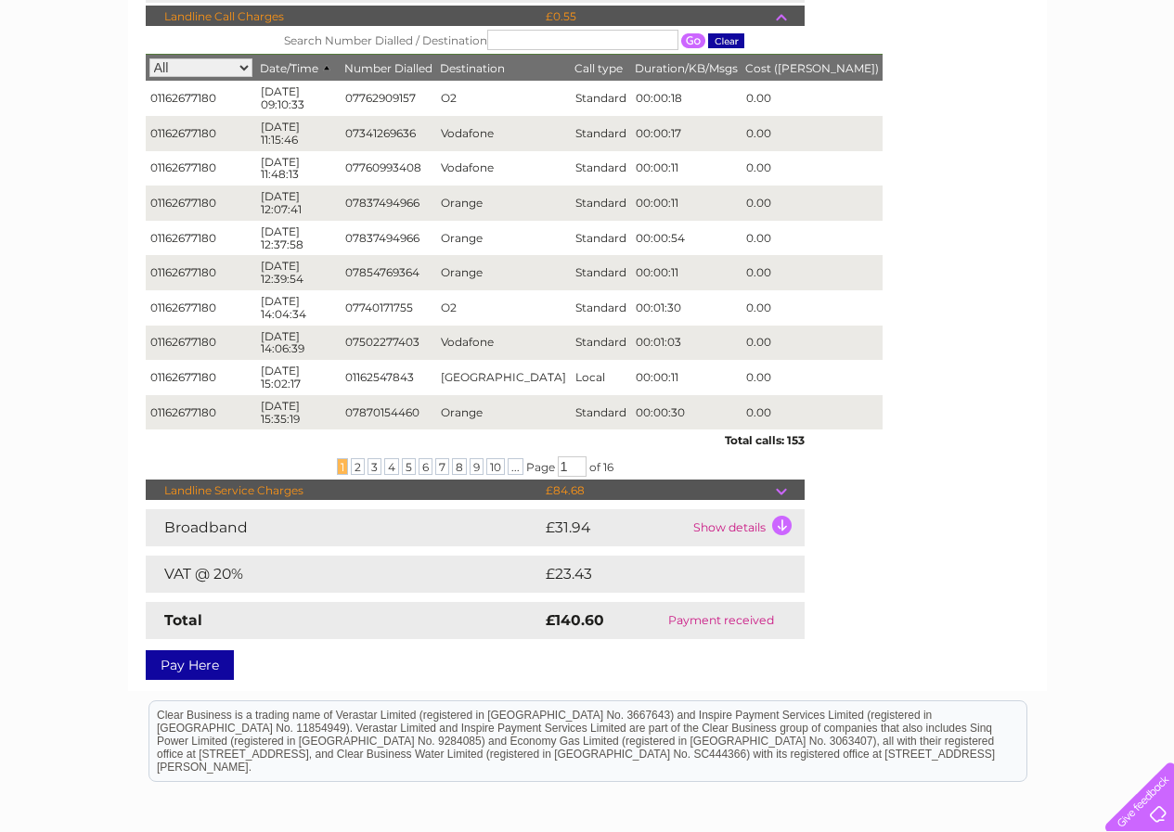
click at [782, 489] on td at bounding box center [790, 491] width 29 height 22
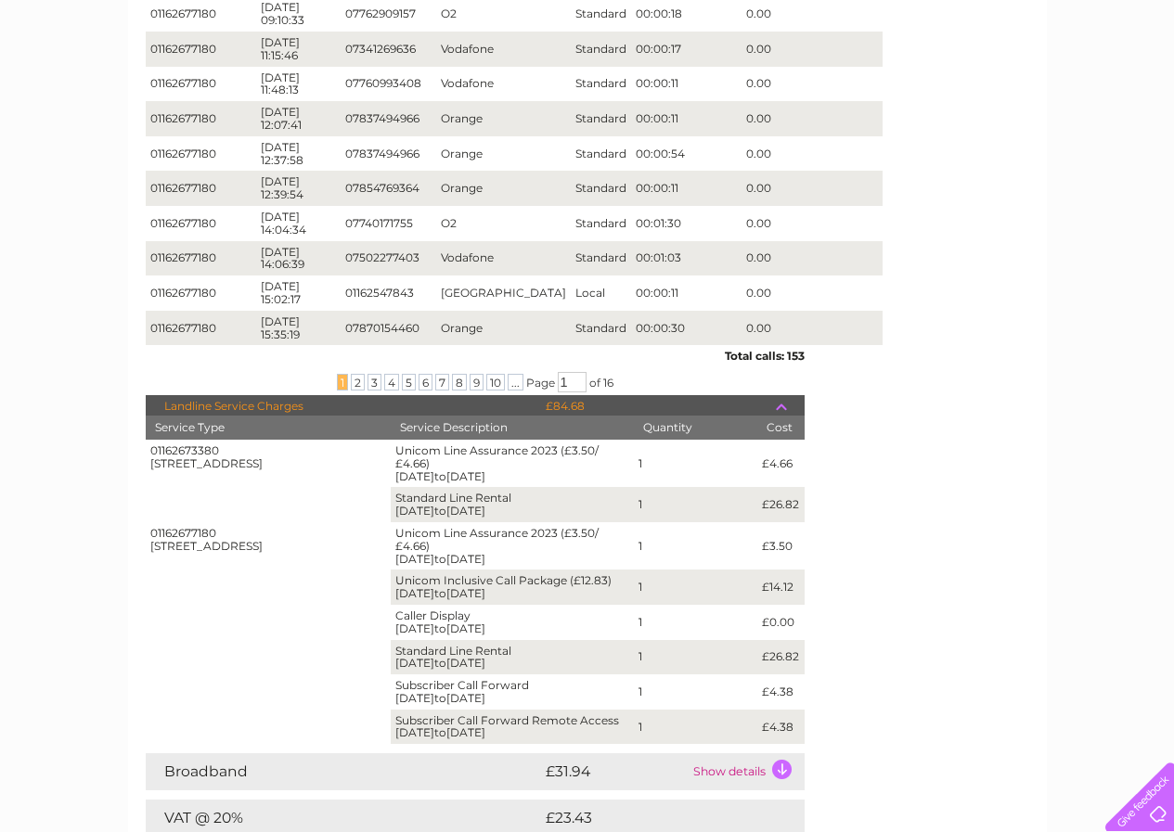
scroll to position [464, 0]
